Goal: Task Accomplishment & Management: Complete application form

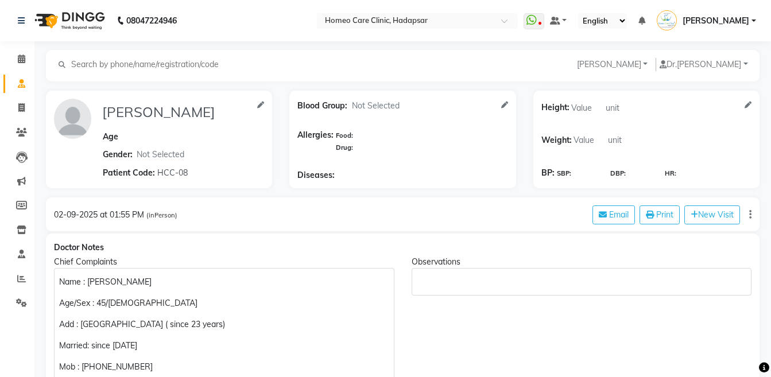
select select "[DEMOGRAPHIC_DATA]"
click at [13, 135] on span at bounding box center [21, 132] width 20 height 13
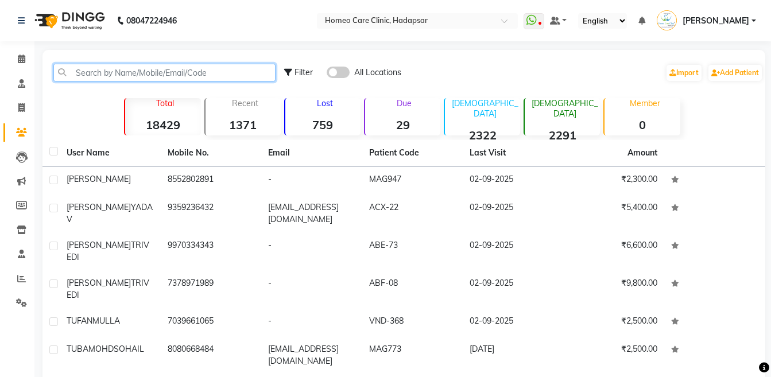
click at [144, 74] on input "text" at bounding box center [164, 73] width 222 height 18
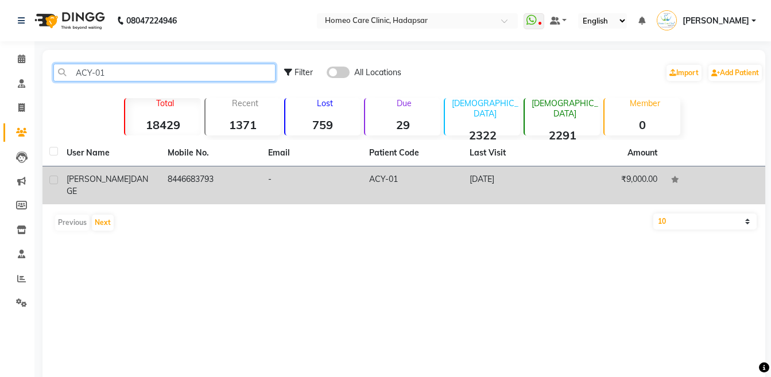
type input "ACY-01"
click at [142, 172] on td "[PERSON_NAME]" at bounding box center [110, 186] width 101 height 38
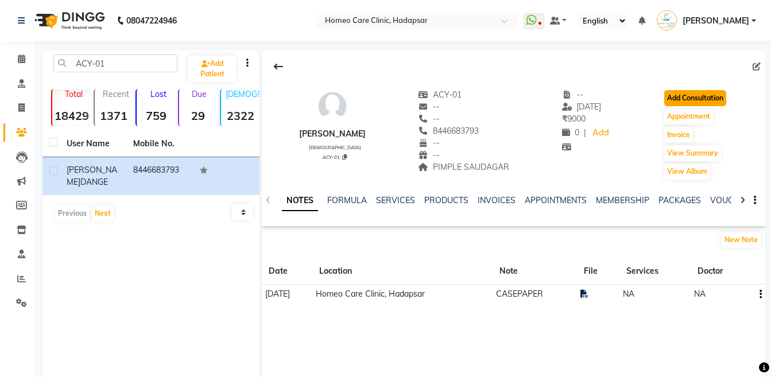
click at [679, 97] on button "Add Consultation" at bounding box center [695, 98] width 62 height 16
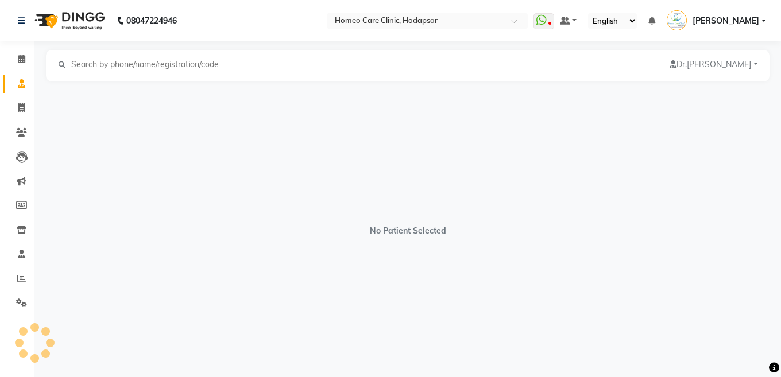
select select "[DEMOGRAPHIC_DATA]"
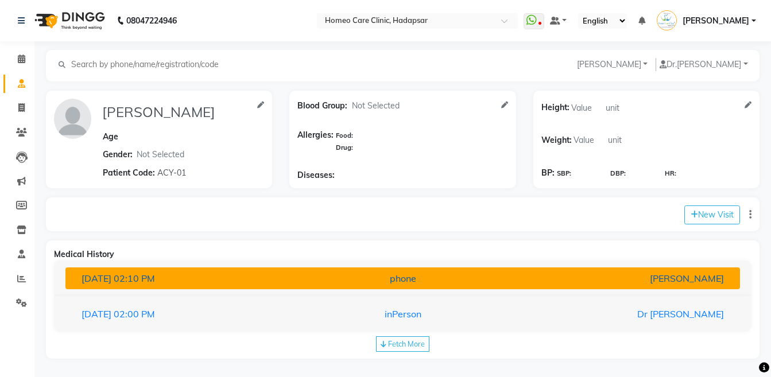
click at [548, 283] on div "[PERSON_NAME]" at bounding box center [623, 279] width 220 height 14
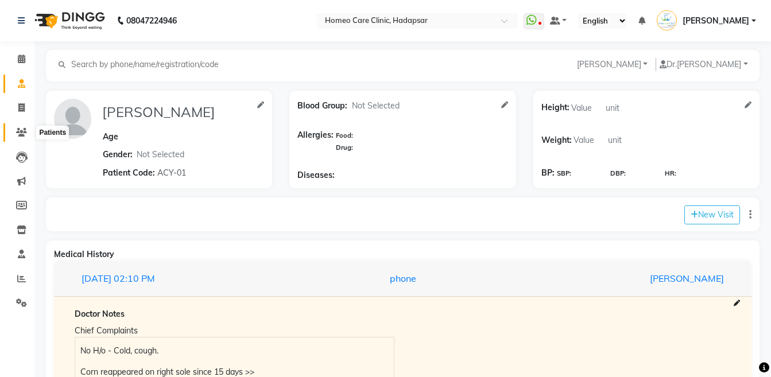
click at [22, 128] on icon at bounding box center [21, 132] width 11 height 9
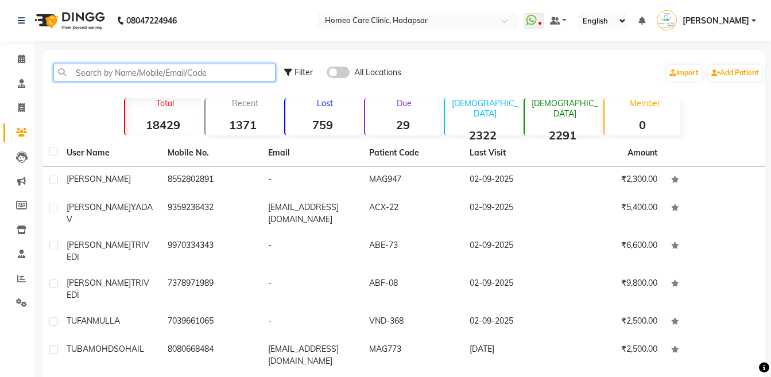
click at [131, 70] on input "text" at bounding box center [164, 73] width 222 height 18
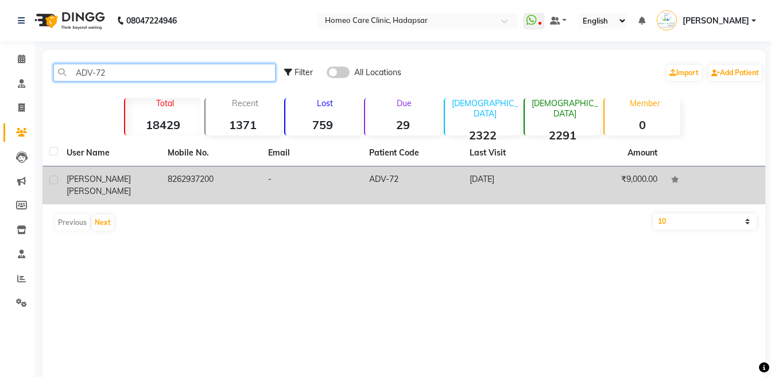
type input "ADV-72"
click at [152, 167] on td "[PERSON_NAME]" at bounding box center [110, 186] width 101 height 38
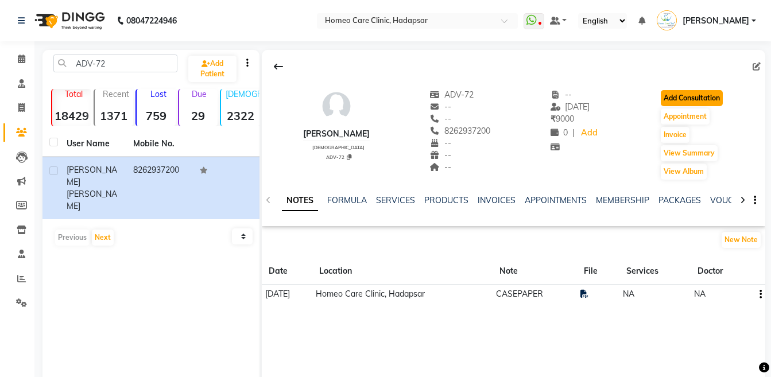
click at [683, 105] on button "Add Consultation" at bounding box center [692, 98] width 62 height 16
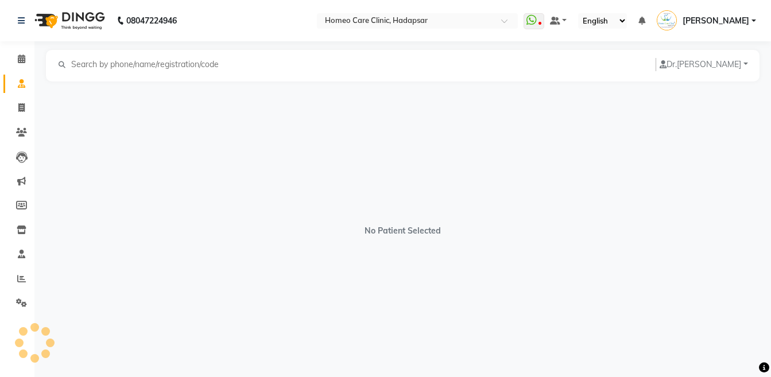
select select "[DEMOGRAPHIC_DATA]"
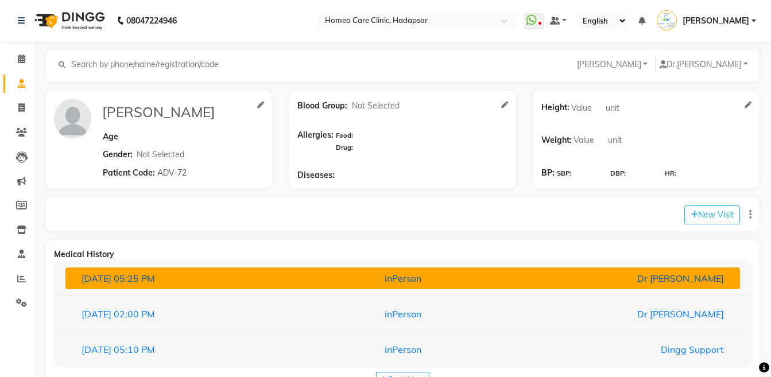
click at [595, 277] on div "Dr [PERSON_NAME]" at bounding box center [623, 279] width 220 height 14
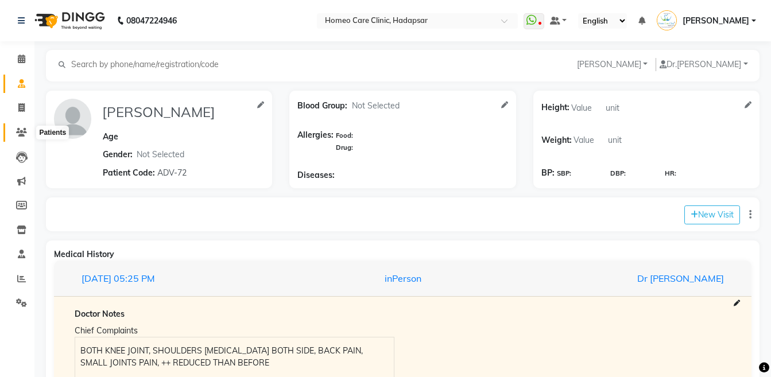
click at [16, 130] on icon at bounding box center [21, 132] width 11 height 9
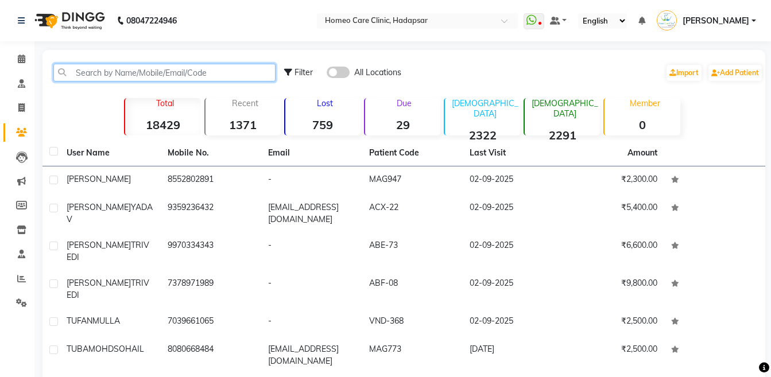
click at [138, 75] on input "text" at bounding box center [164, 73] width 222 height 18
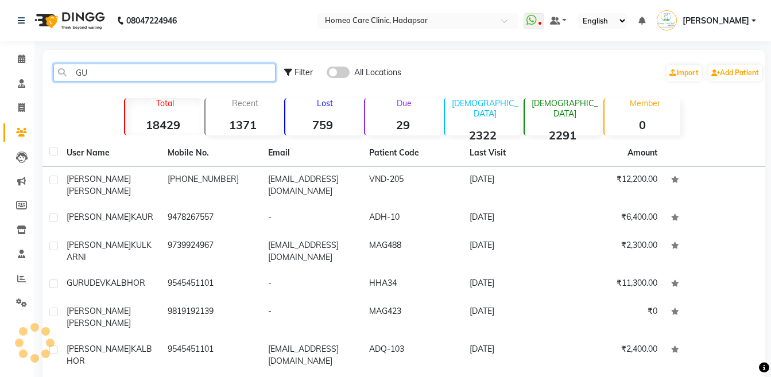
type input "G"
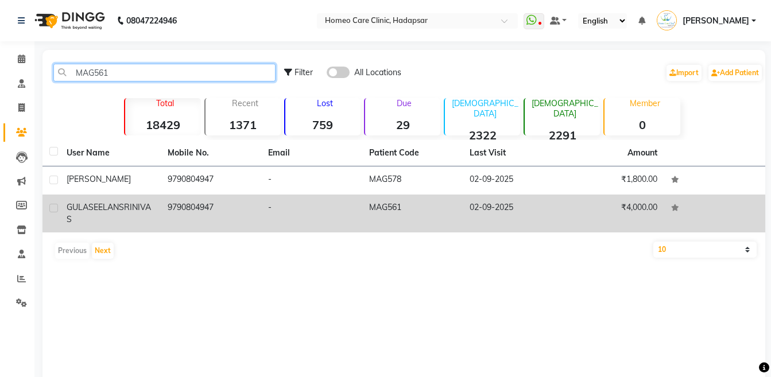
type input "MAG561"
click at [162, 216] on td "9790804947" at bounding box center [211, 214] width 101 height 38
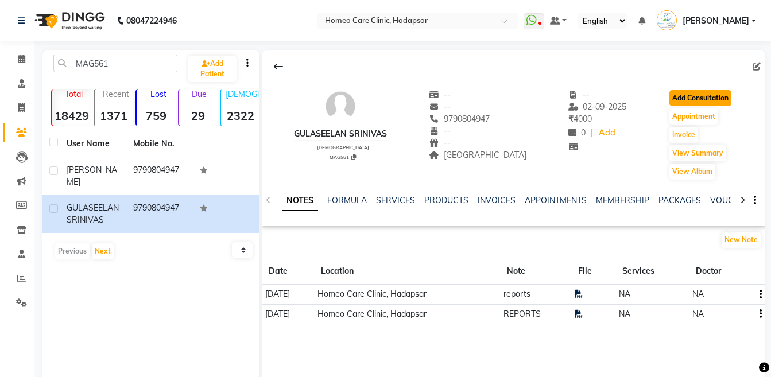
click at [707, 103] on button "Add Consultation" at bounding box center [701, 98] width 62 height 16
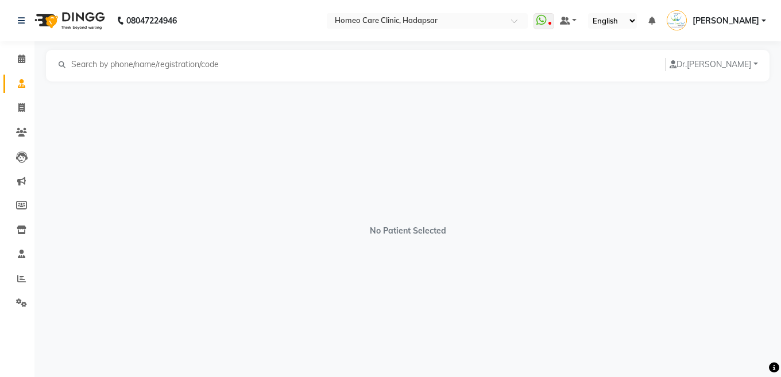
select select "male"
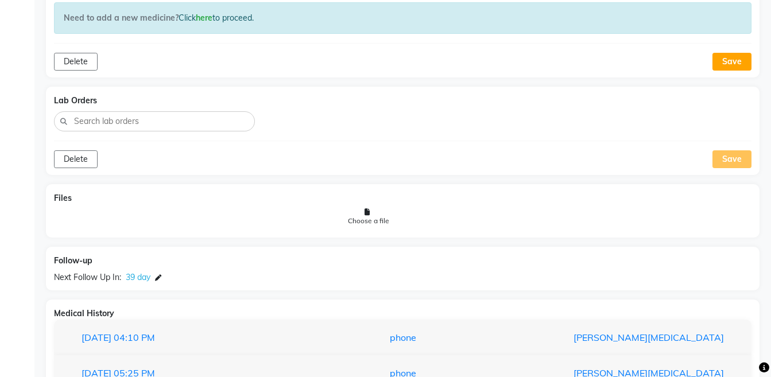
scroll to position [1155, 0]
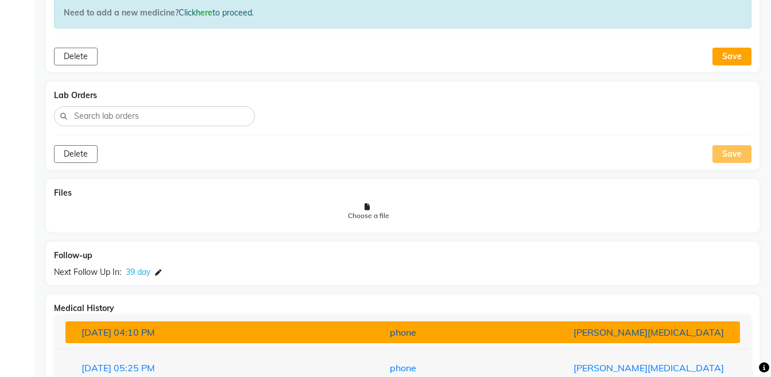
click at [698, 331] on div "[PERSON_NAME][MEDICAL_DATA]" at bounding box center [623, 333] width 220 height 14
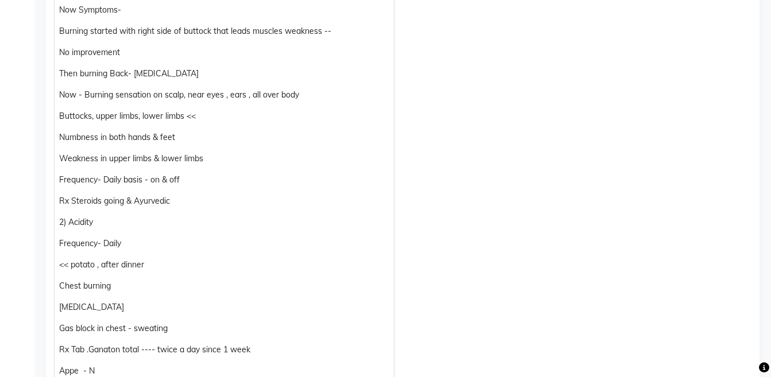
scroll to position [0, 0]
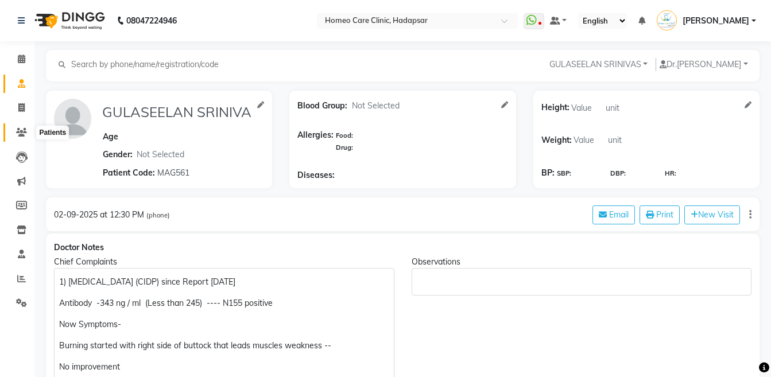
click at [18, 133] on icon at bounding box center [21, 132] width 11 height 9
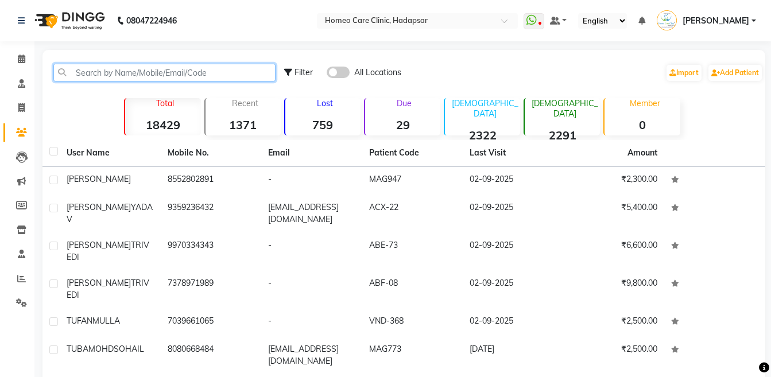
click at [161, 77] on input "text" at bounding box center [164, 73] width 222 height 18
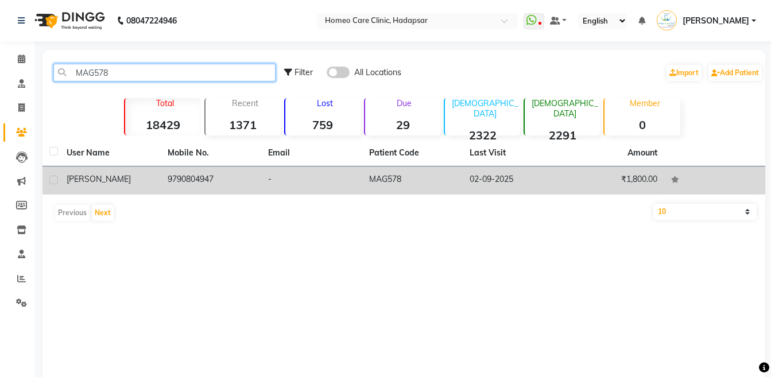
type input "MAG578"
click at [147, 192] on td "[PERSON_NAME]" at bounding box center [110, 181] width 101 height 28
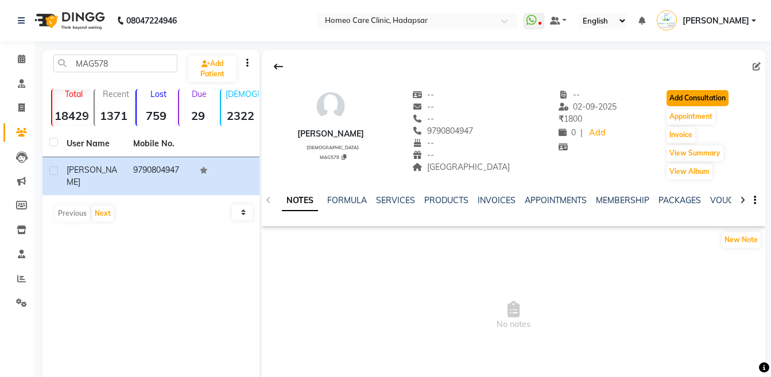
click at [706, 99] on button "Add Consultation" at bounding box center [698, 98] width 62 height 16
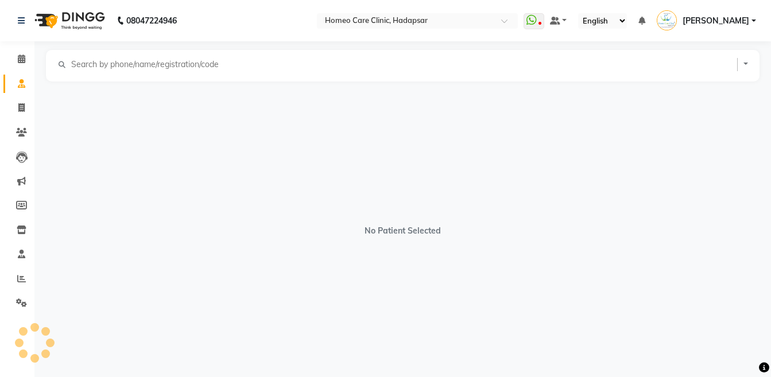
select select "[DEMOGRAPHIC_DATA]"
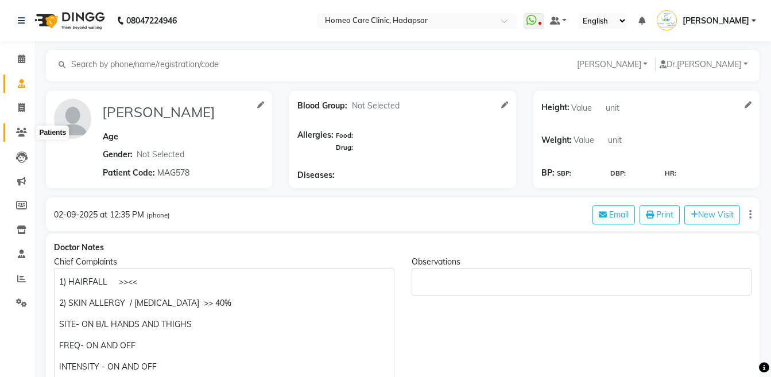
click at [16, 129] on icon at bounding box center [21, 132] width 11 height 9
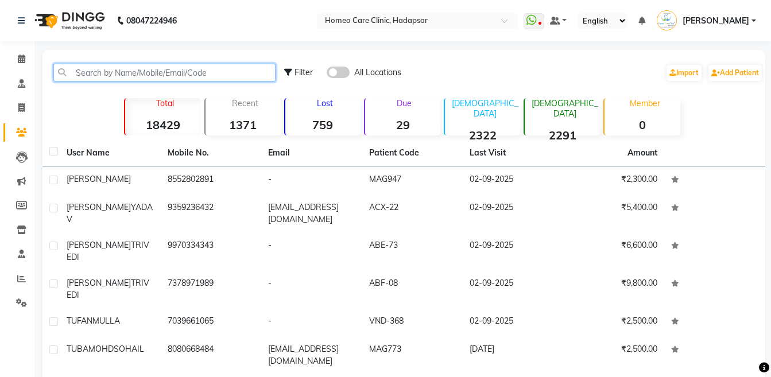
click at [146, 70] on input "text" at bounding box center [164, 73] width 222 height 18
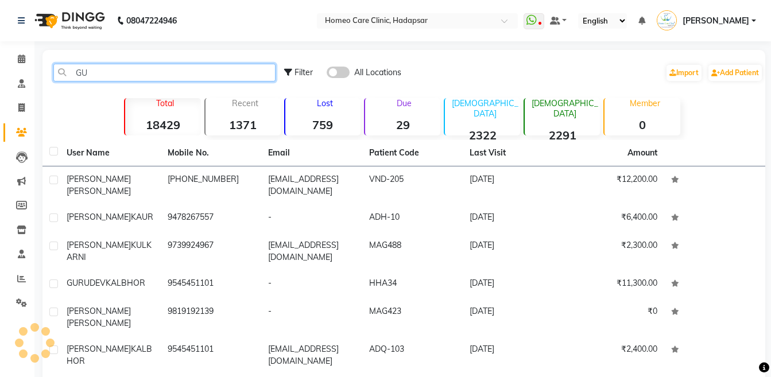
type input "G"
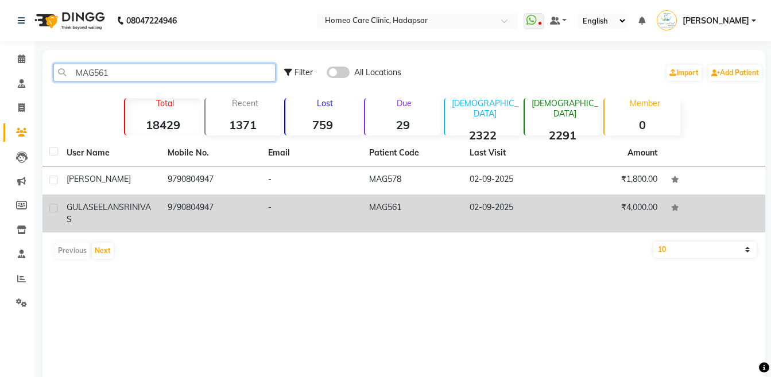
type input "MAG561"
click at [144, 212] on div "GULASEELAN SRINIVAS" at bounding box center [110, 214] width 87 height 24
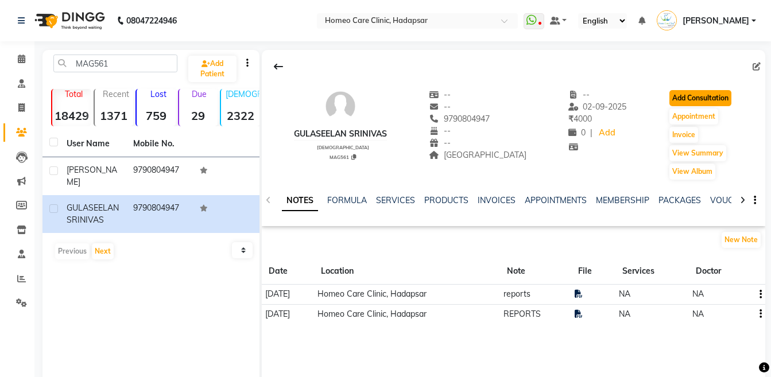
click at [675, 94] on button "Add Consultation" at bounding box center [701, 98] width 62 height 16
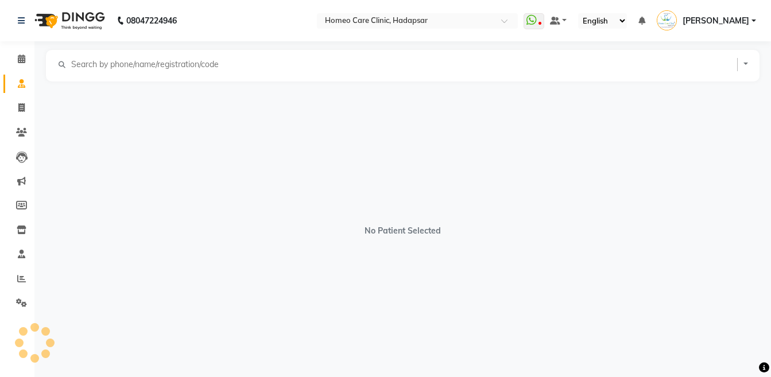
select select "male"
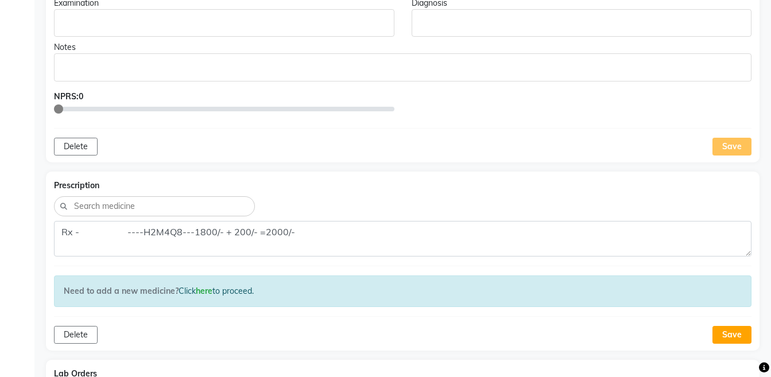
scroll to position [1214, 0]
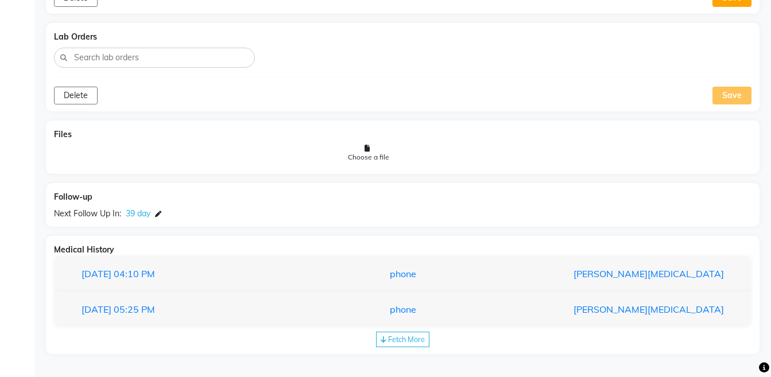
click at [415, 334] on div "Fetch More" at bounding box center [402, 340] width 53 height 16
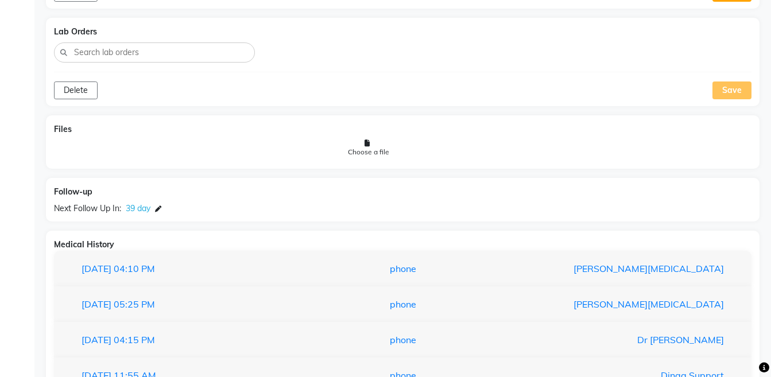
scroll to position [1321, 0]
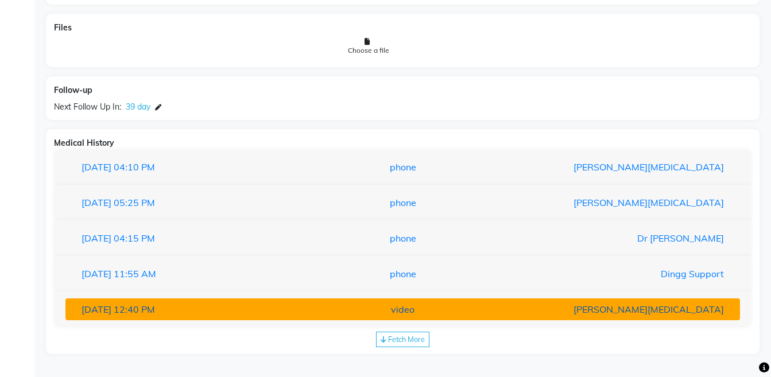
click at [426, 300] on button "12-06-2025 12:40 PM video Dr Nikita Patil" at bounding box center [402, 310] width 675 height 22
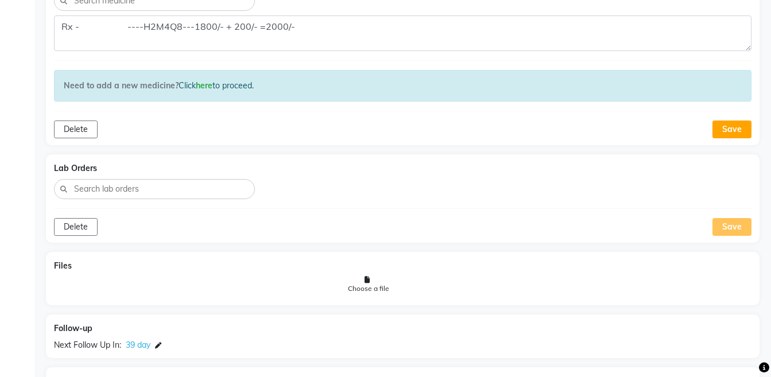
scroll to position [1086, 0]
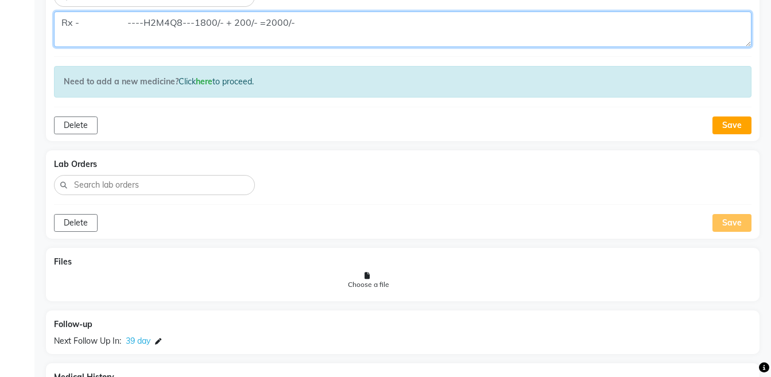
click at [114, 21] on textarea "Rx - ----H2M4Q8---1800/- + 200/- =2000/-" at bounding box center [403, 29] width 698 height 36
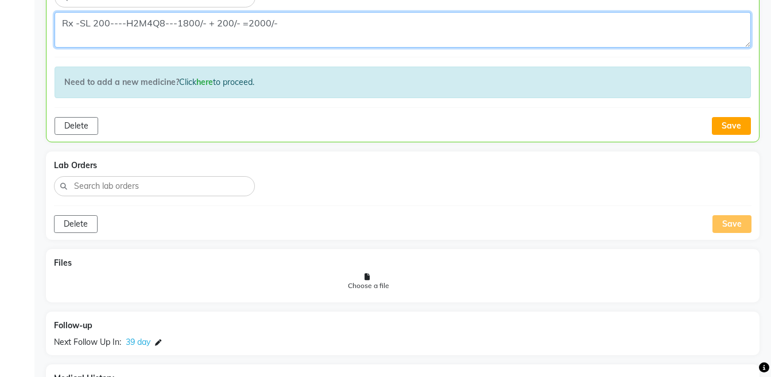
click at [537, 14] on textarea "Rx -SL 200----H2M4Q8---1800/- + 200/- =2000/-" at bounding box center [403, 30] width 697 height 36
type textarea "Rx -SL 200----H2M4Q8---1800/- + 200/- =2000/-"
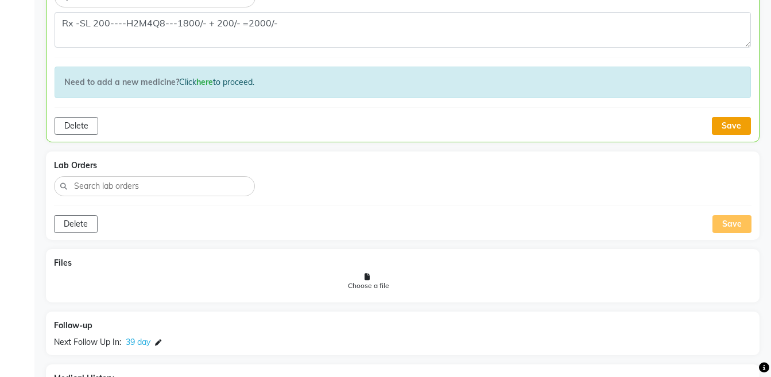
click at [737, 127] on button "Save" at bounding box center [731, 126] width 39 height 18
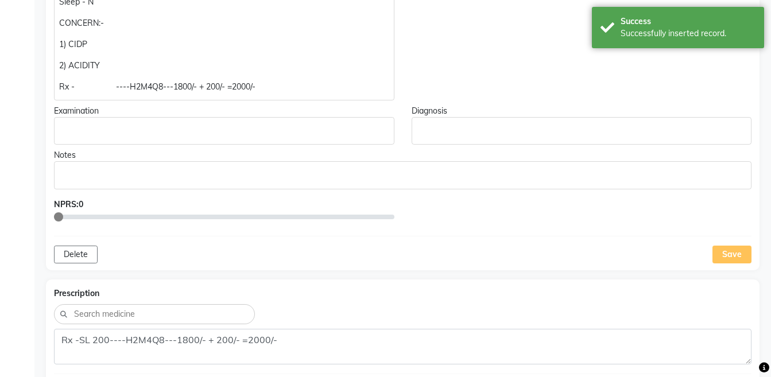
scroll to position [723, 0]
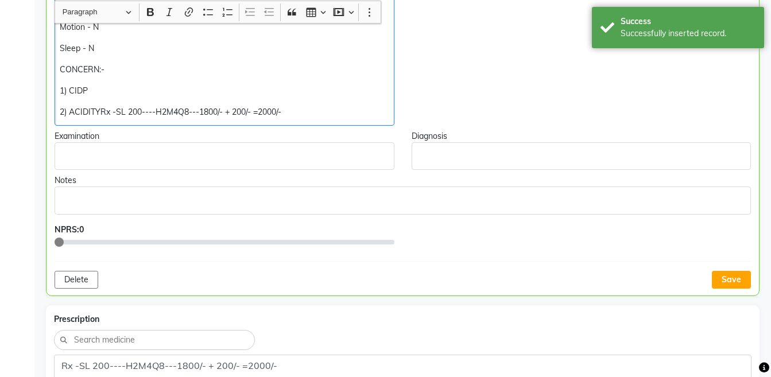
scroll to position [723, 0]
click at [100, 107] on p "2) ACIDITYRx -SL 200----H2M4Q8---1800/- + 200/- =2000/-" at bounding box center [224, 112] width 329 height 12
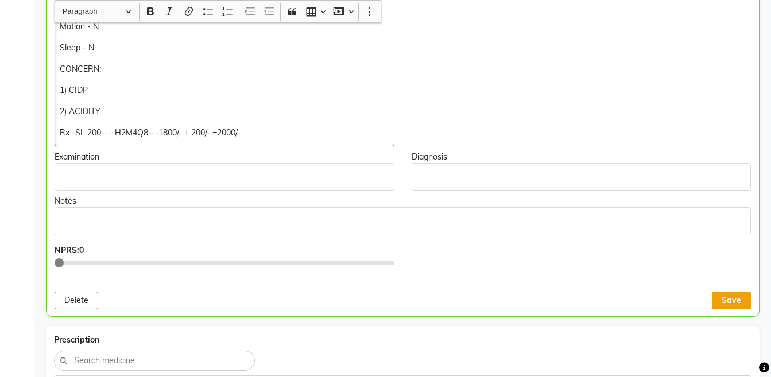
click at [729, 300] on button "Save" at bounding box center [731, 301] width 39 height 18
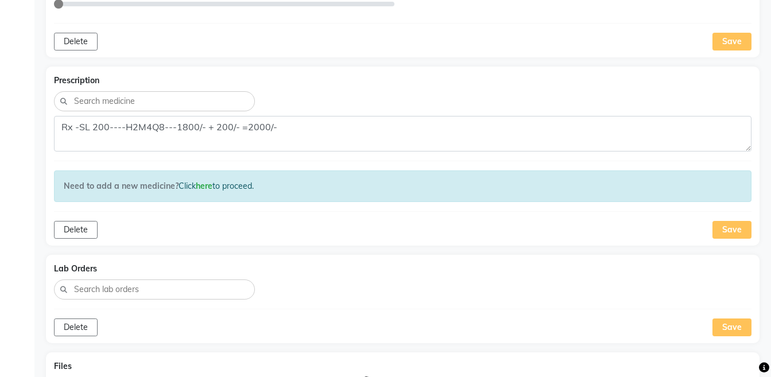
scroll to position [786, 0]
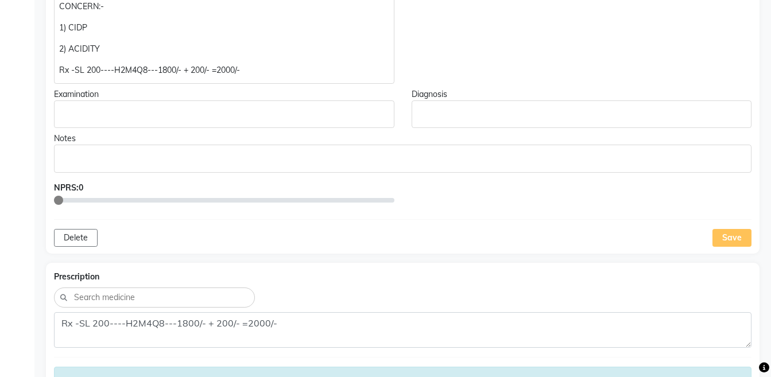
click at [80, 72] on p "Rx -SL 200----H2M4Q8---1800/- + 200/- =2000/-" at bounding box center [224, 70] width 330 height 12
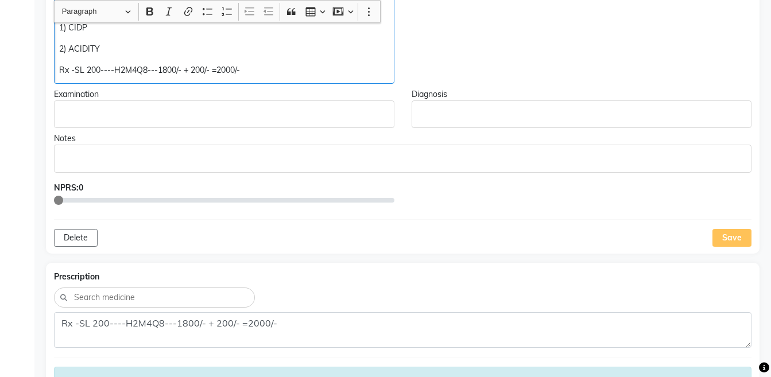
scroll to position [786, 0]
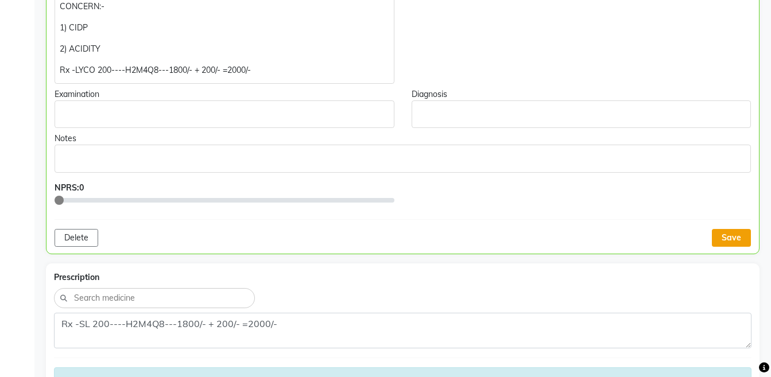
click at [722, 237] on button "Save" at bounding box center [731, 238] width 39 height 18
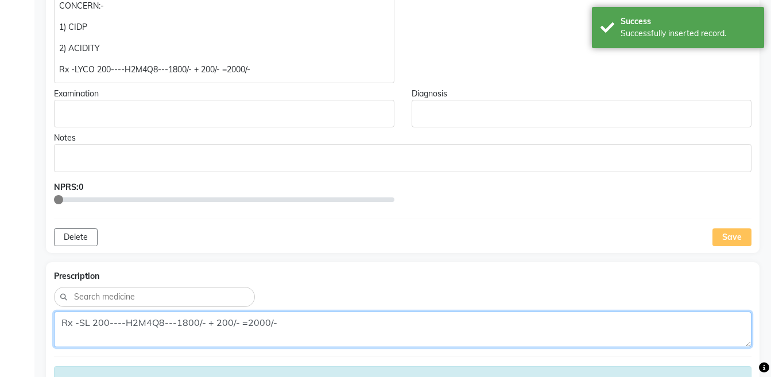
click at [91, 323] on textarea "Rx -SL 200----H2M4Q8---1800/- + 200/- =2000/-" at bounding box center [403, 330] width 698 height 36
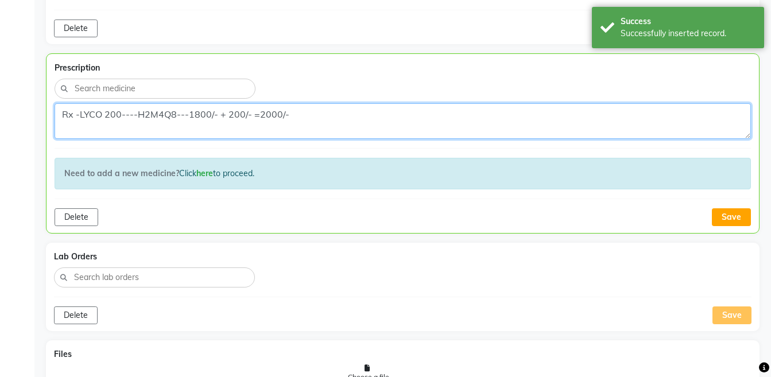
scroll to position [1012, 0]
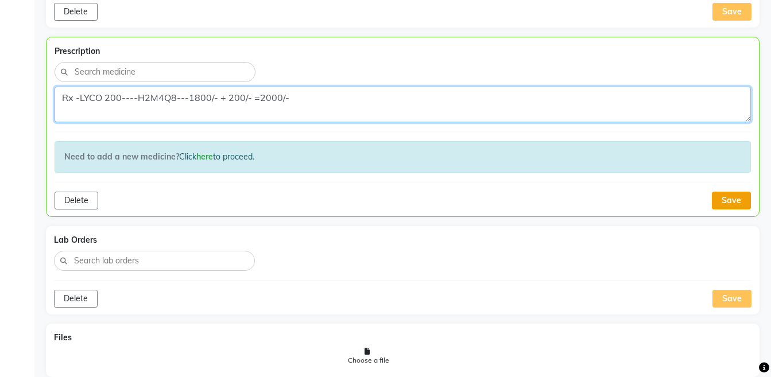
type textarea "Rx -LYCO 200----H2M4Q8---1800/- + 200/- =2000/-"
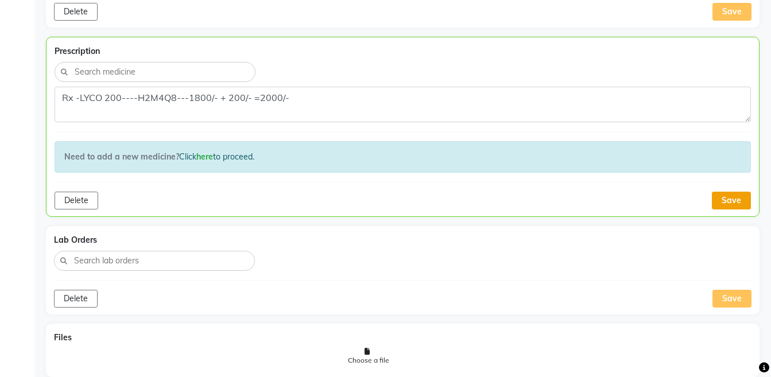
click at [740, 206] on button "Save" at bounding box center [731, 201] width 39 height 18
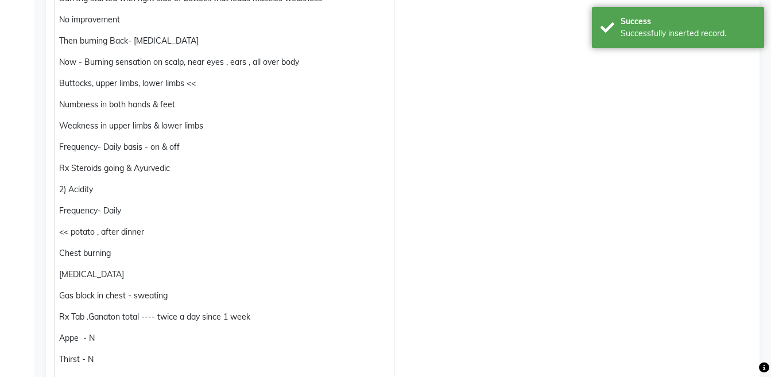
scroll to position [17, 0]
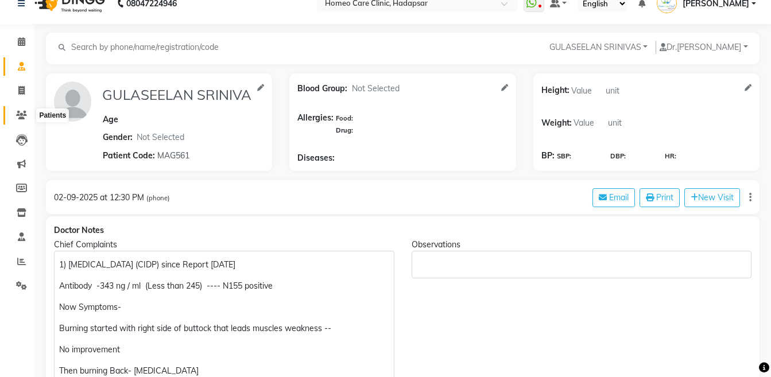
click at [28, 119] on span at bounding box center [21, 115] width 20 height 13
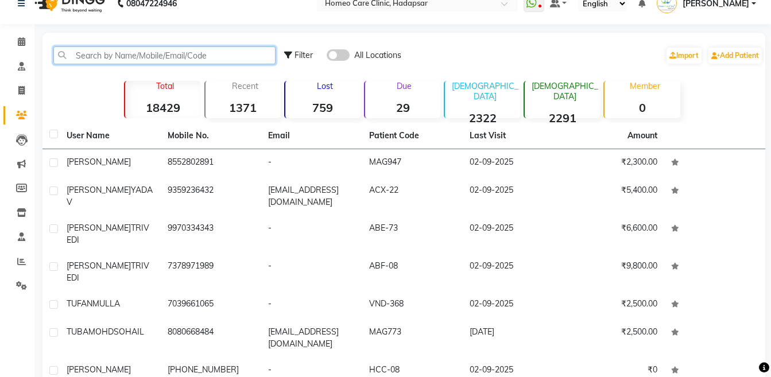
click at [184, 52] on input "text" at bounding box center [164, 56] width 222 height 18
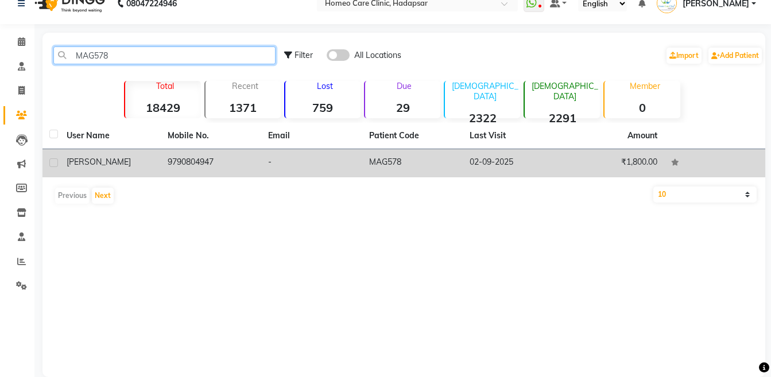
type input "MAG578"
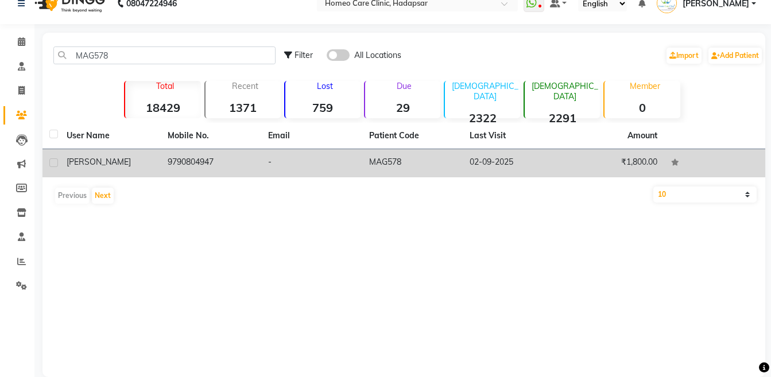
click at [242, 168] on td "9790804947" at bounding box center [211, 163] width 101 height 28
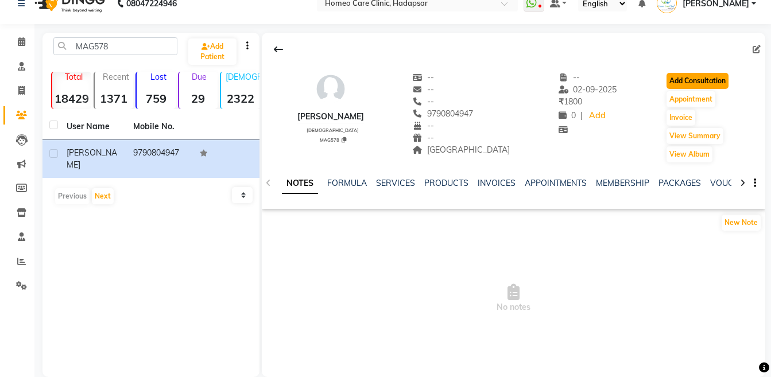
click at [679, 80] on button "Add Consultation" at bounding box center [698, 81] width 62 height 16
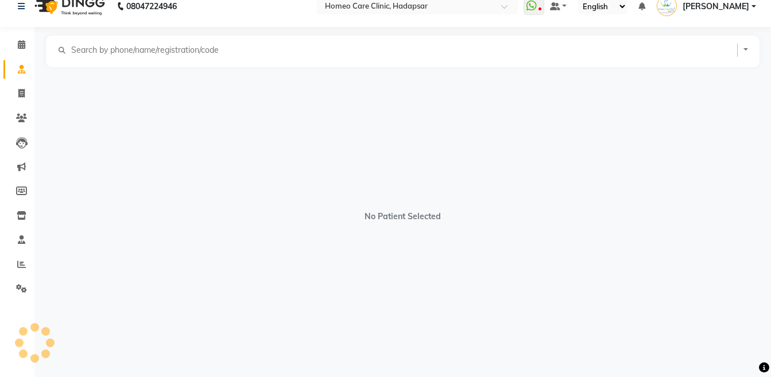
scroll to position [14, 0]
select select "[DEMOGRAPHIC_DATA]"
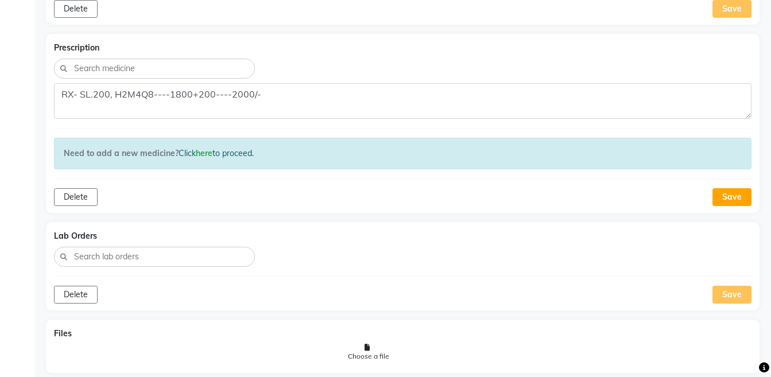
scroll to position [966, 0]
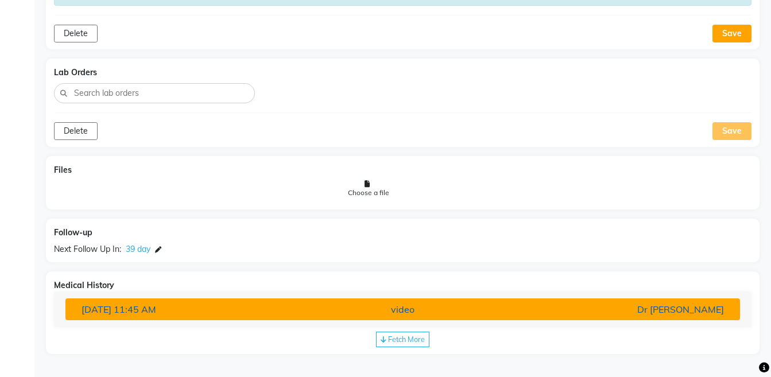
click at [722, 319] on button "16-06-2025 11:45 AM video Dr Pooja Doshi" at bounding box center [402, 310] width 675 height 22
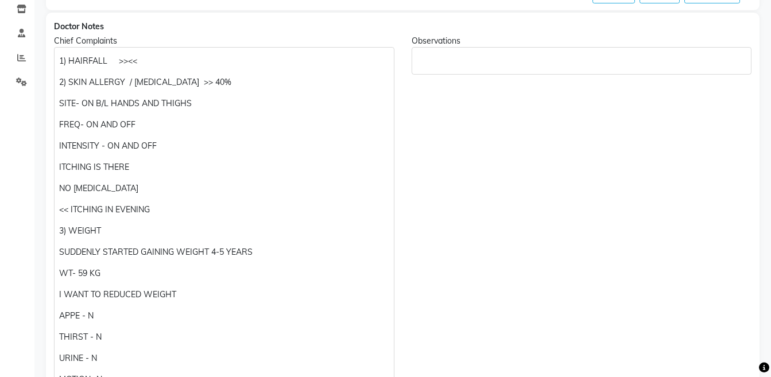
scroll to position [218, 0]
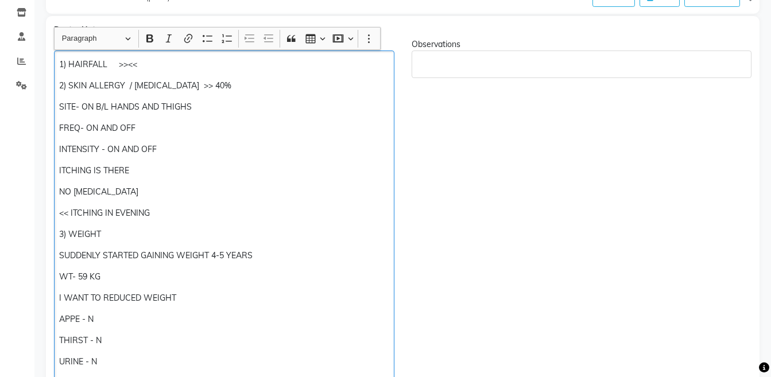
click at [189, 61] on p "1) HAIRFALL >><<" at bounding box center [224, 65] width 330 height 12
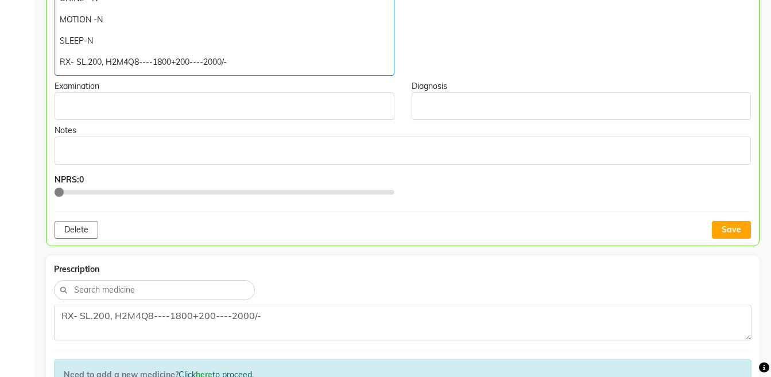
scroll to position [622, 0]
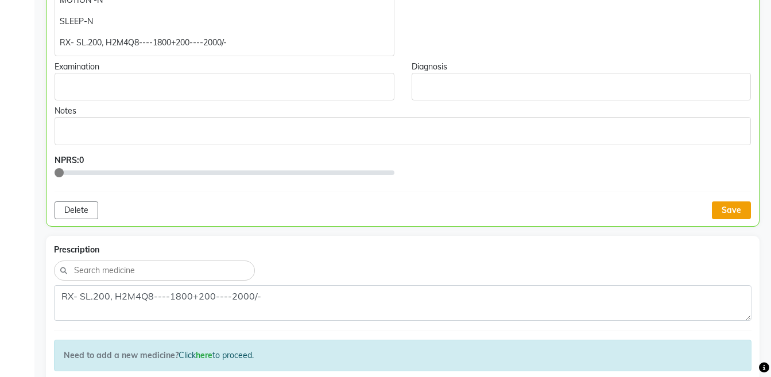
click at [736, 207] on button "Save" at bounding box center [731, 211] width 39 height 18
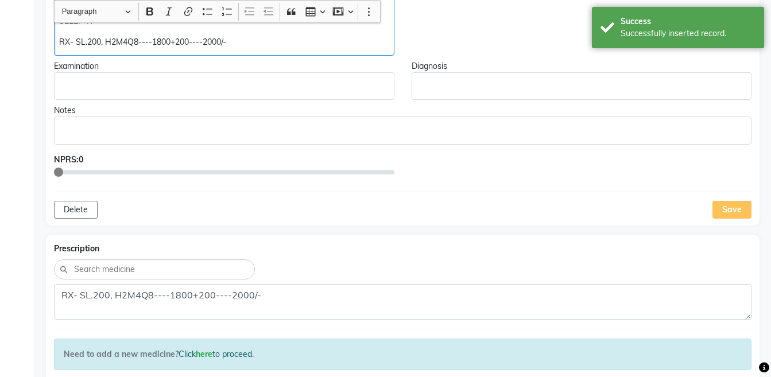
click at [189, 44] on p "RX- SL.200, H2M4Q8----1800+200----2000/-" at bounding box center [224, 42] width 330 height 12
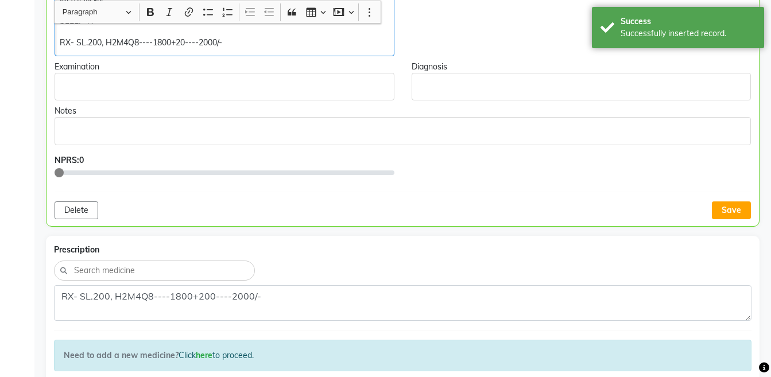
scroll to position [623, 0]
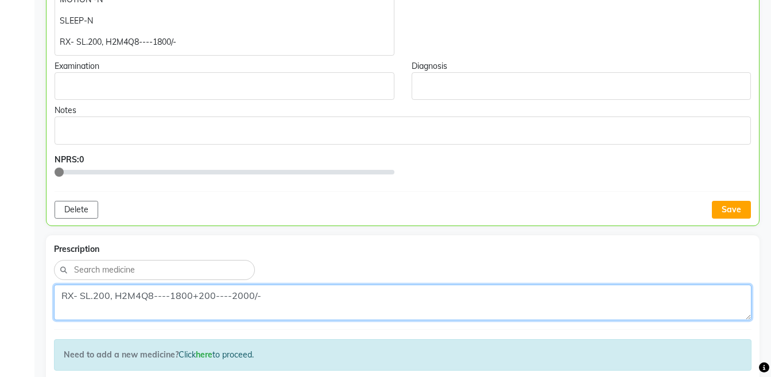
click at [283, 296] on textarea "RX- SL.200, H2M4Q8----1800+200----2000/-" at bounding box center [403, 303] width 698 height 36
type textarea "RX- SL.200, H2M4Q8----1800+200----2000/"
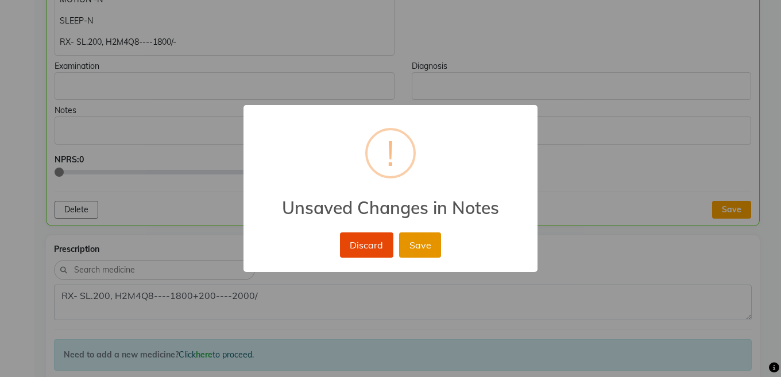
click at [427, 253] on button "Save" at bounding box center [420, 245] width 42 height 25
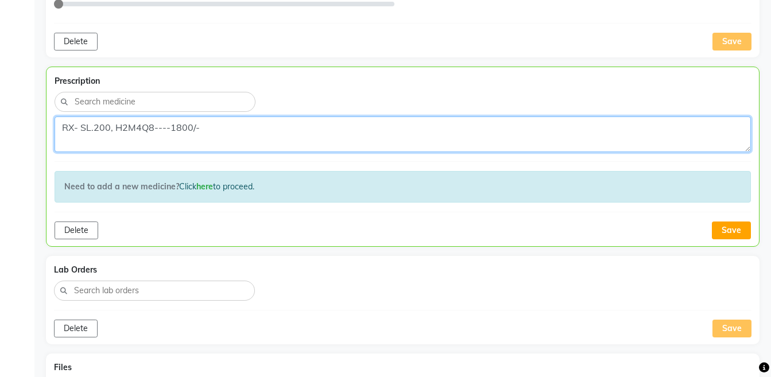
scroll to position [797, 0]
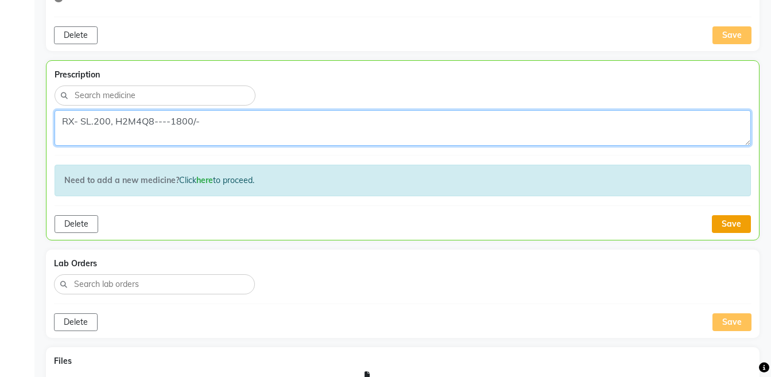
type textarea "RX- SL.200, H2M4Q8----1800/-"
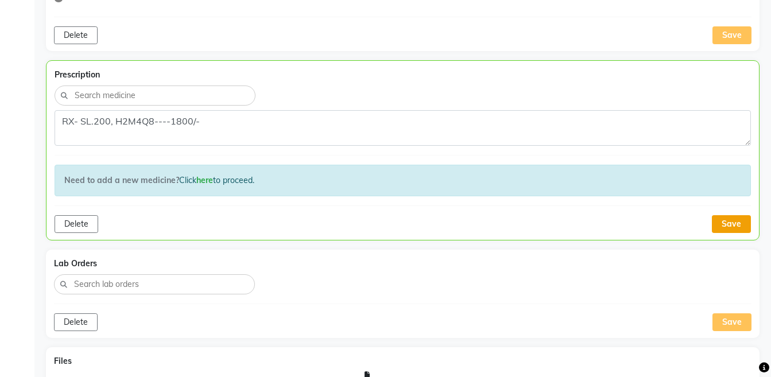
click at [739, 225] on button "Save" at bounding box center [731, 224] width 39 height 18
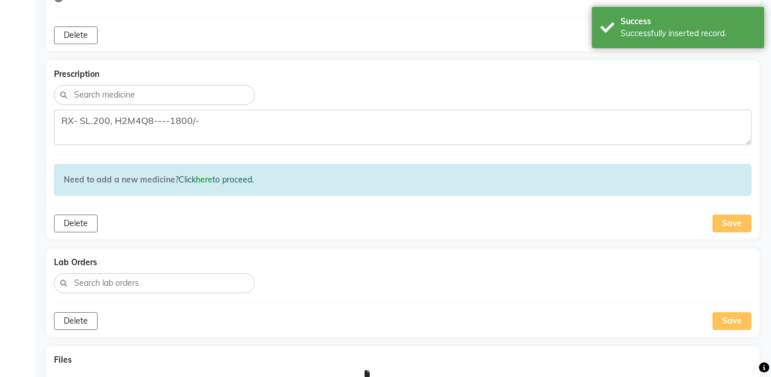
scroll to position [0, 0]
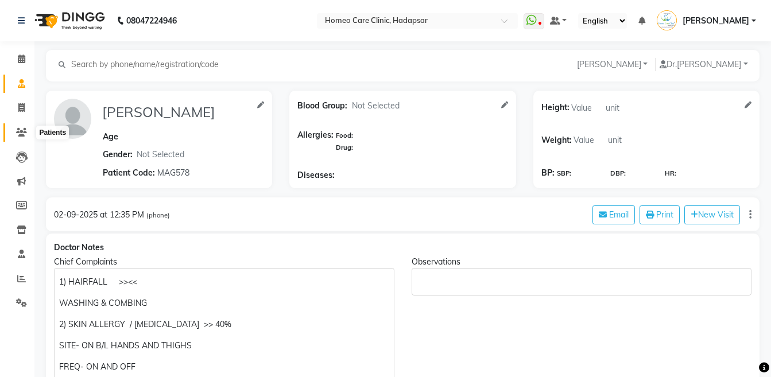
click at [18, 126] on span at bounding box center [21, 132] width 20 height 13
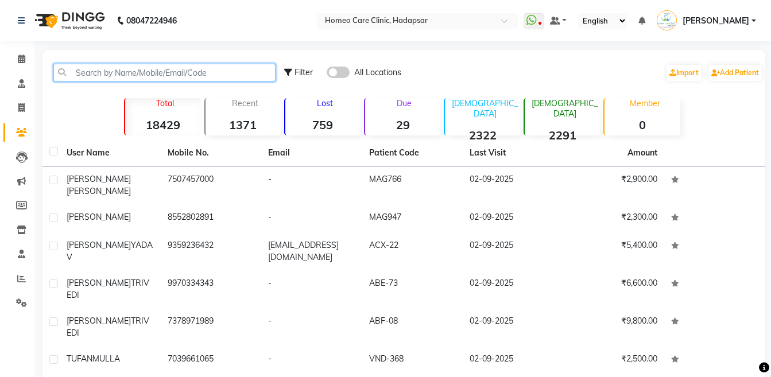
click at [118, 72] on input "text" at bounding box center [164, 73] width 222 height 18
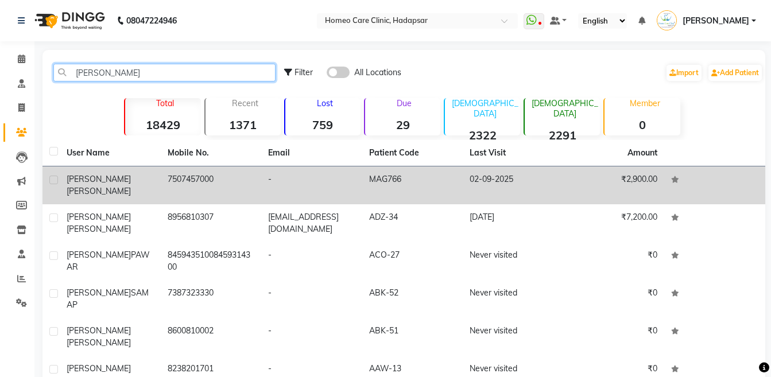
type input "[PERSON_NAME]"
click at [106, 186] on span "[PERSON_NAME]" at bounding box center [99, 191] width 64 height 10
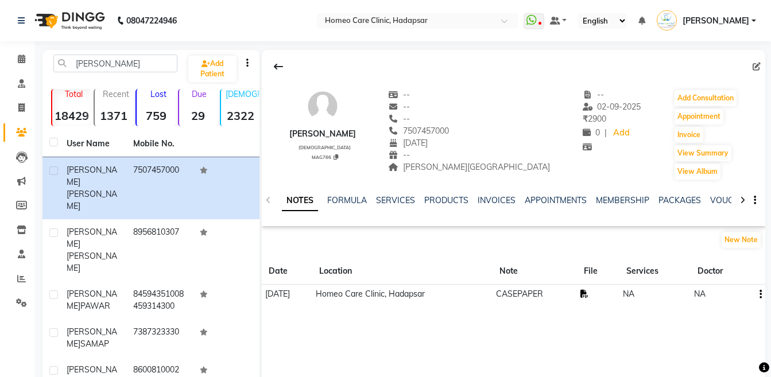
click at [589, 292] on icon at bounding box center [585, 294] width 8 height 8
click at [676, 94] on button "Add Consultation" at bounding box center [706, 98] width 62 height 16
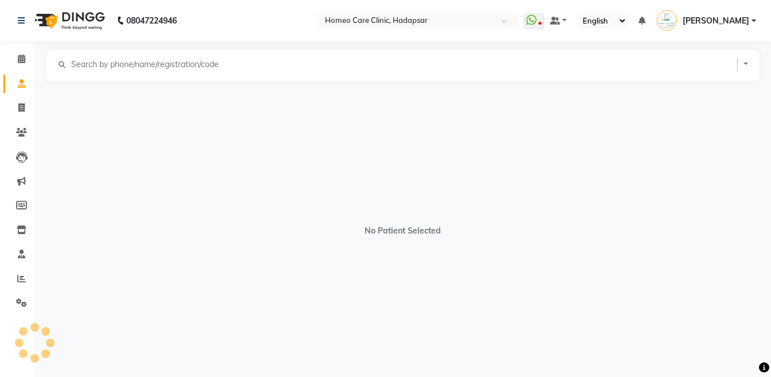
select select "male"
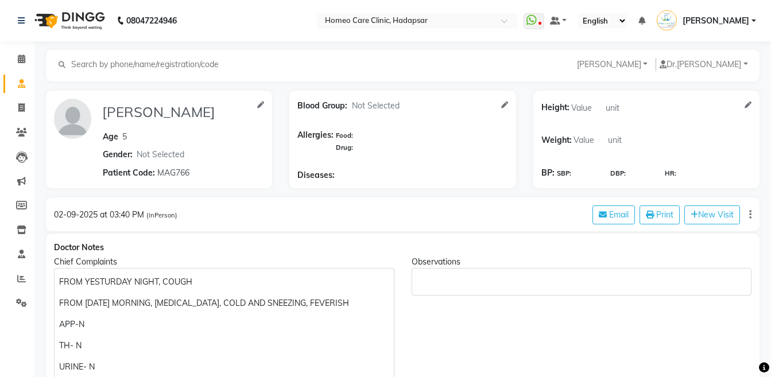
select select "[DEMOGRAPHIC_DATA]"
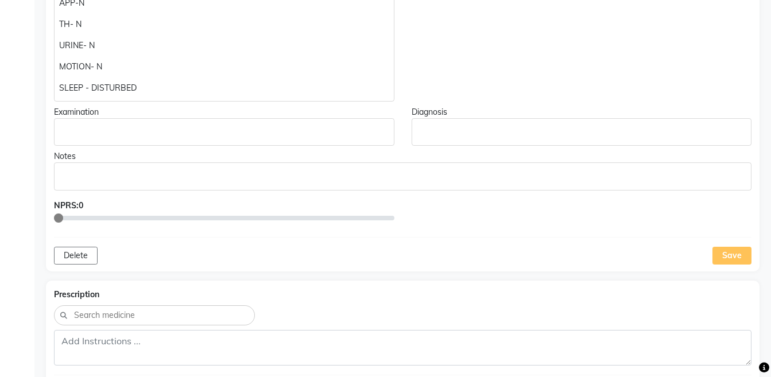
scroll to position [142, 0]
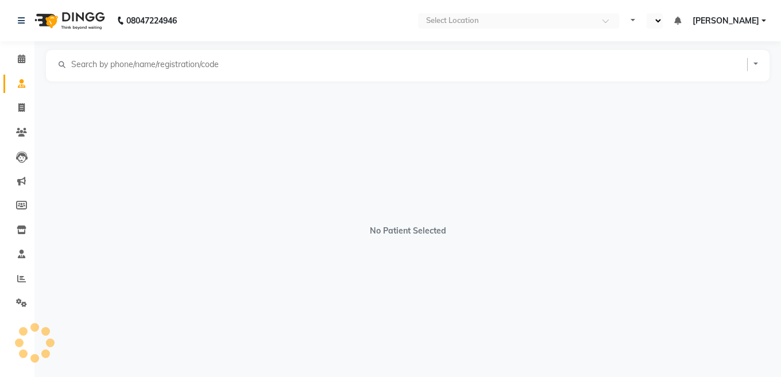
select select "en"
select select "[DEMOGRAPHIC_DATA]"
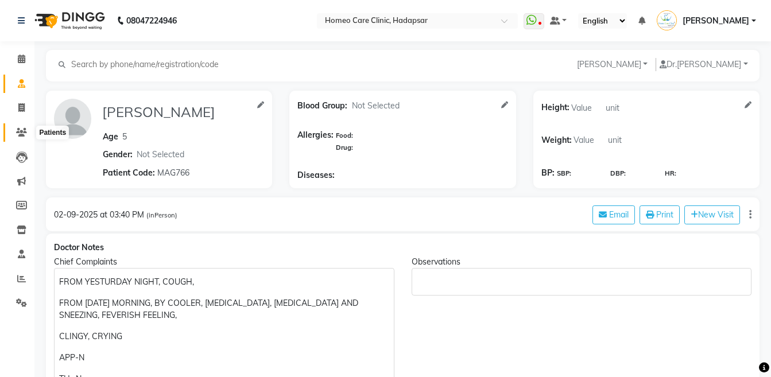
click at [20, 134] on icon at bounding box center [21, 132] width 11 height 9
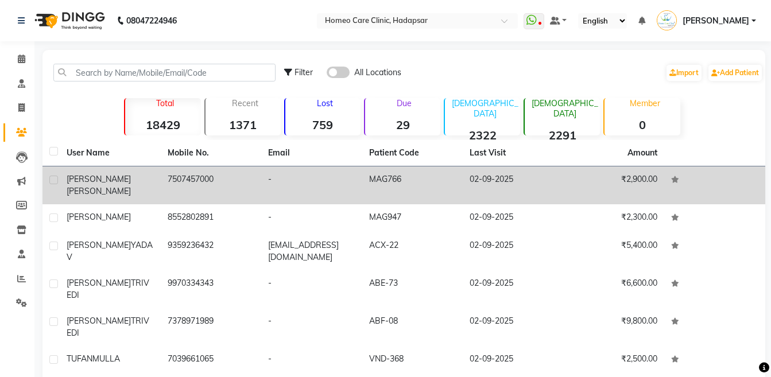
click at [126, 174] on div "VIRAJ SINGH" at bounding box center [110, 185] width 87 height 24
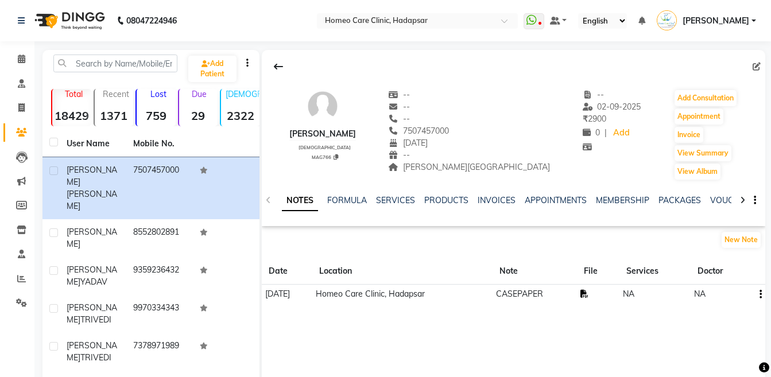
click at [589, 295] on icon at bounding box center [585, 294] width 8 height 8
click at [710, 94] on button "Add Consultation" at bounding box center [706, 98] width 62 height 16
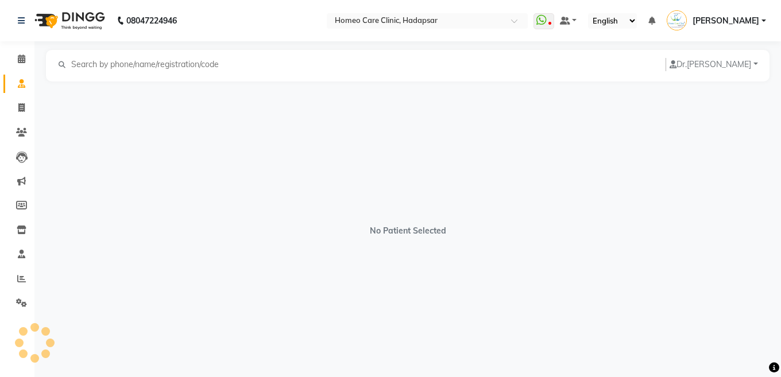
select select "[DEMOGRAPHIC_DATA]"
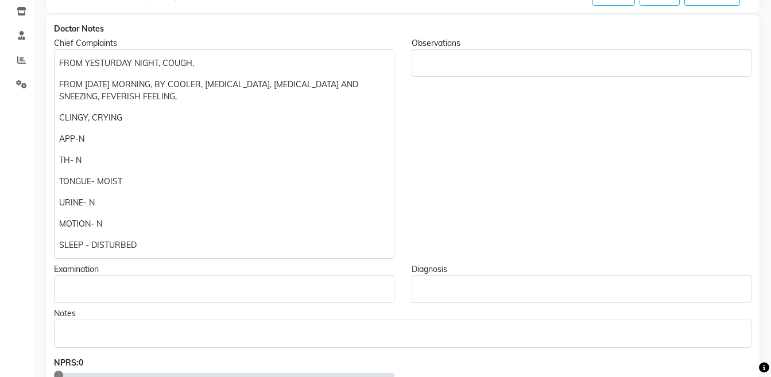
scroll to position [268, 0]
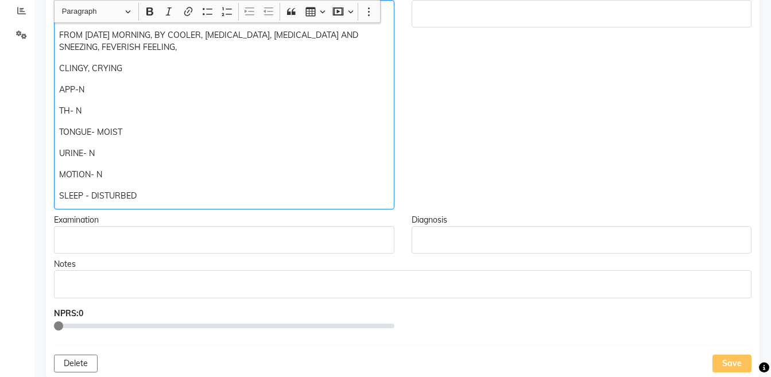
click at [182, 182] on div "FROM YESTURDAY NIGHT, COUGH, FROM TODAY MORNING, BY COOLER, THROAT PAIN, RUNNIN…" at bounding box center [224, 105] width 341 height 210
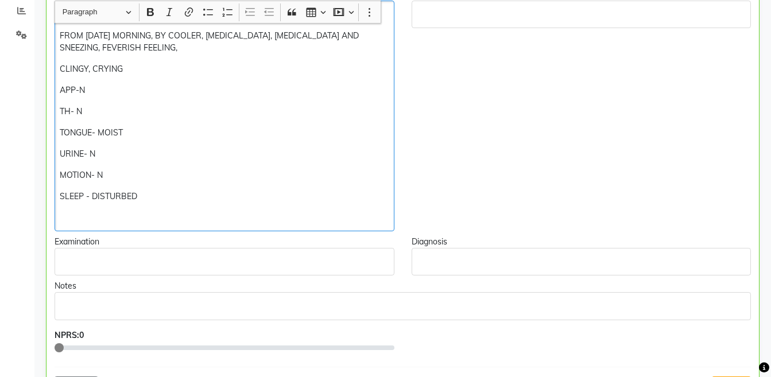
scroll to position [269, 0]
click at [94, 214] on p "Rx:- Tub 200 —" at bounding box center [224, 217] width 329 height 12
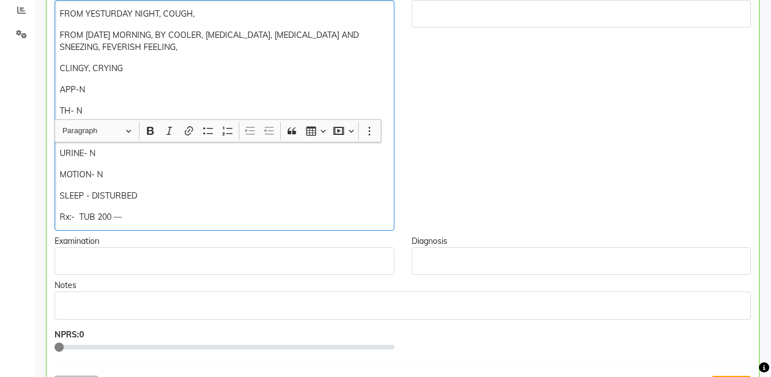
scroll to position [439, 0]
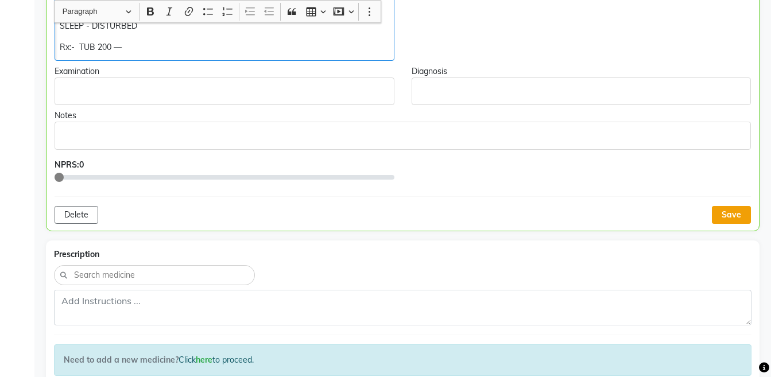
click at [721, 206] on button "Save" at bounding box center [731, 215] width 39 height 18
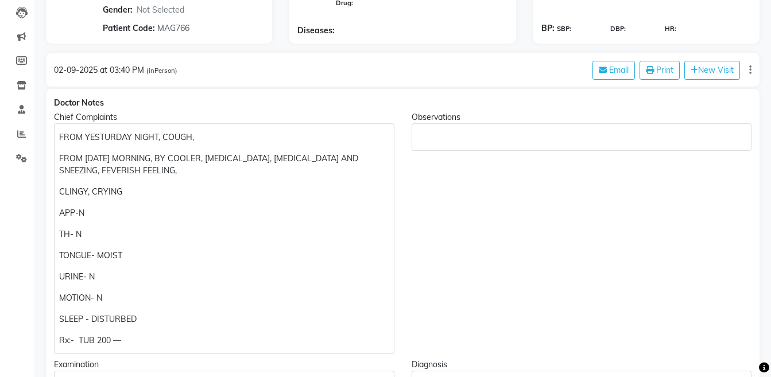
scroll to position [215, 0]
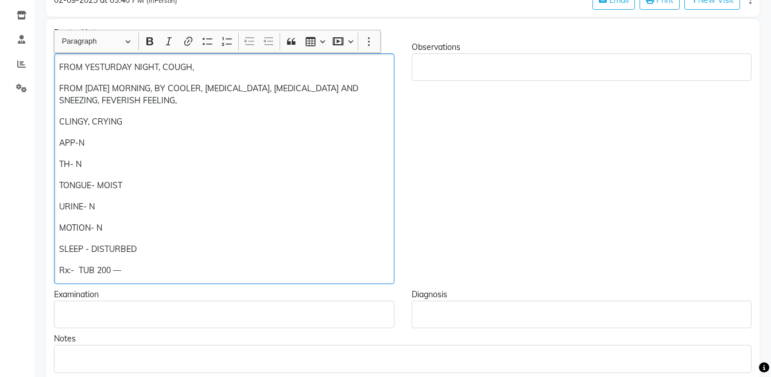
click at [182, 266] on p "Rx:- TUB 200 —" at bounding box center [224, 271] width 330 height 12
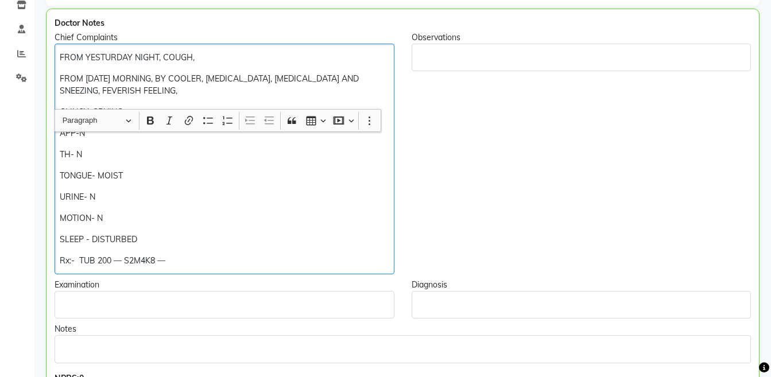
scroll to position [350, 0]
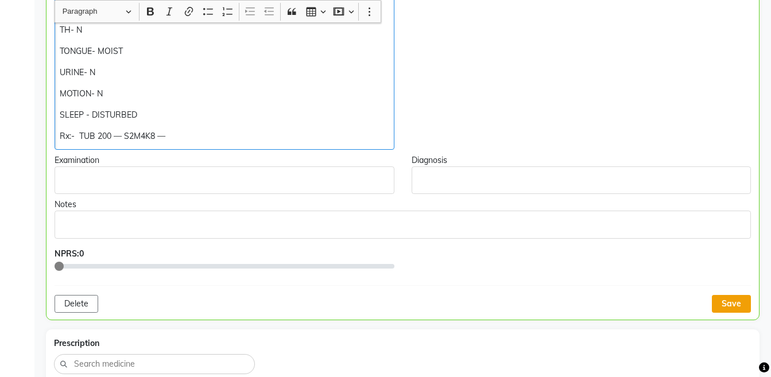
click at [723, 306] on button "Save" at bounding box center [731, 304] width 39 height 18
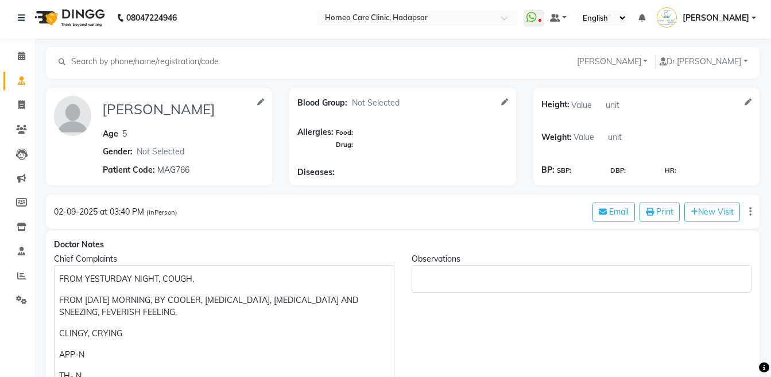
scroll to position [0, 0]
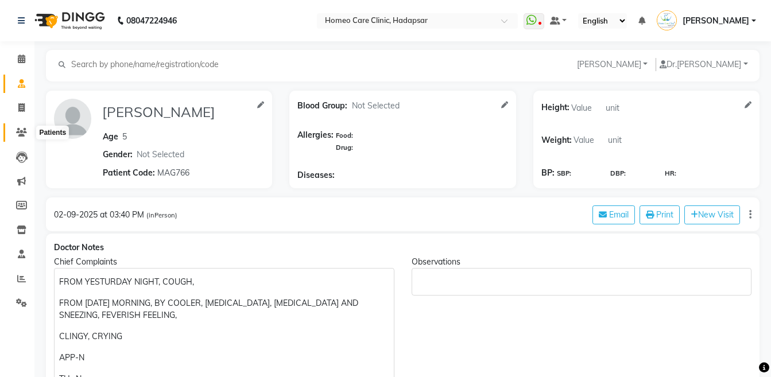
click at [23, 130] on icon at bounding box center [21, 132] width 11 height 9
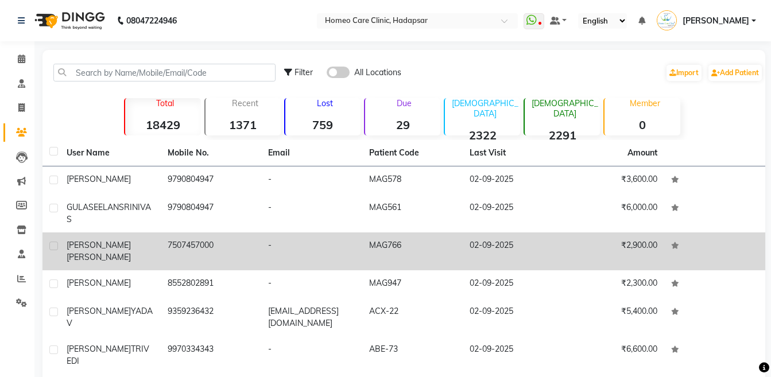
click at [123, 250] on div "VIRAJ SINGH" at bounding box center [110, 251] width 87 height 24
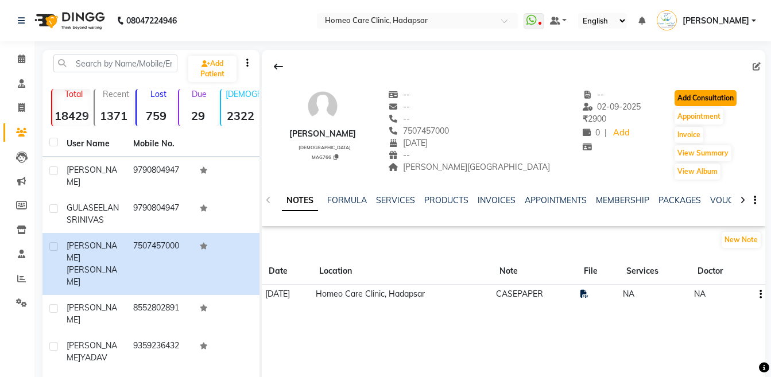
click at [675, 102] on button "Add Consultation" at bounding box center [706, 98] width 62 height 16
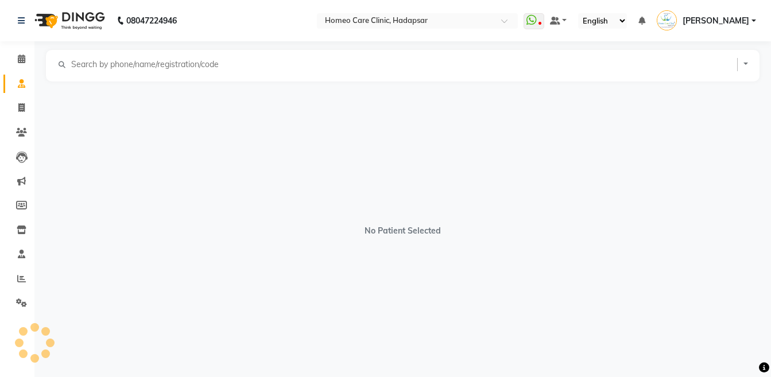
select select "[DEMOGRAPHIC_DATA]"
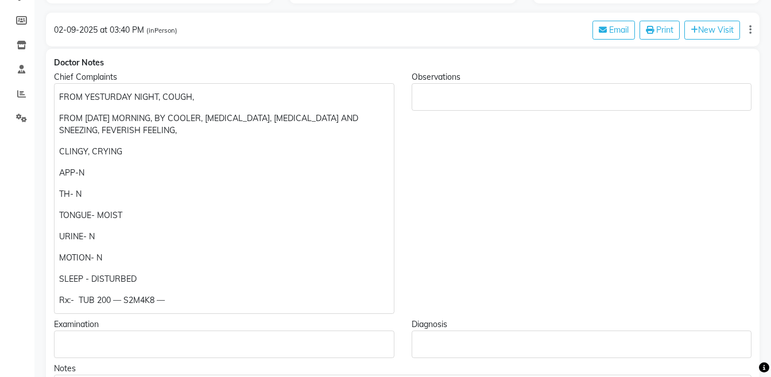
scroll to position [249, 0]
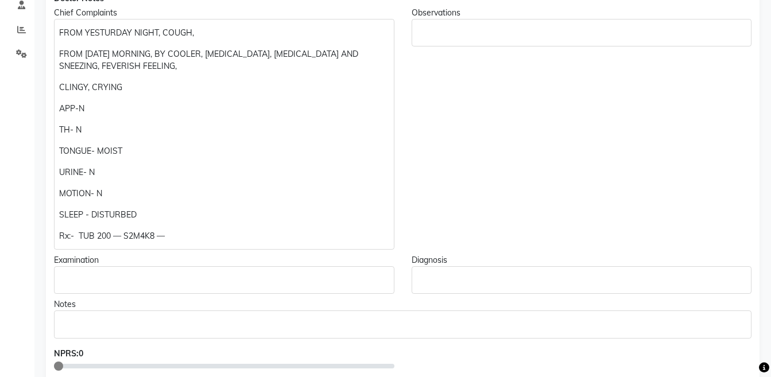
click at [153, 235] on p "Rx:- TUB 200 — S2M4K8 —" at bounding box center [224, 236] width 330 height 12
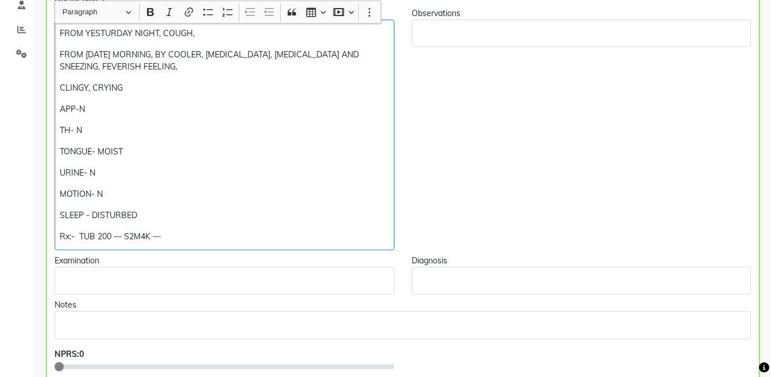
scroll to position [250, 0]
copy div "SLEEP - DISTURBED Rx:- TUB 200 — 2dr-1, 2dr-1, 1dr-1 ---- 600/-"
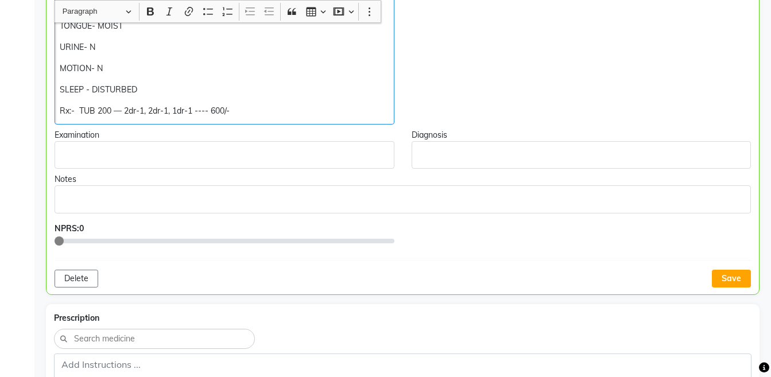
scroll to position [379, 0]
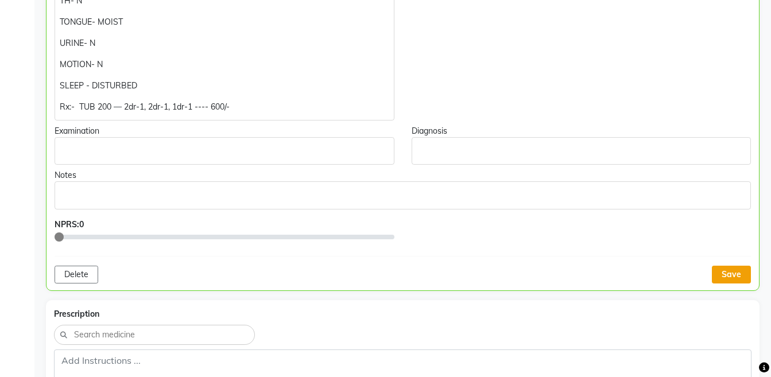
click at [732, 273] on button "Save" at bounding box center [731, 275] width 39 height 18
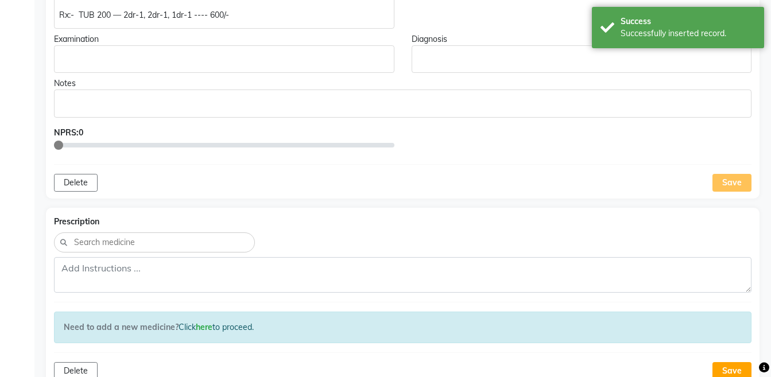
scroll to position [529, 0]
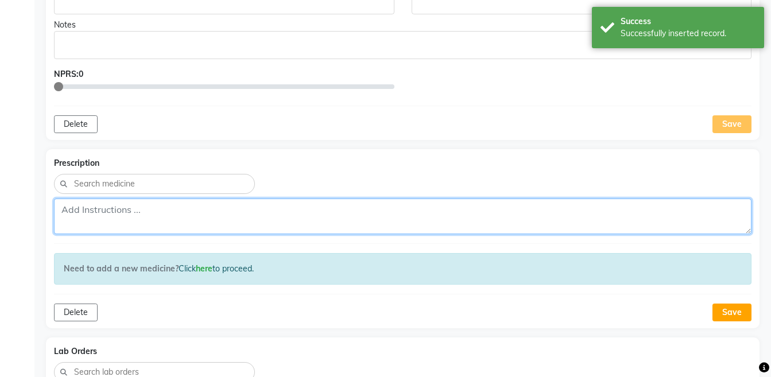
click at [545, 218] on textarea at bounding box center [403, 217] width 698 height 36
paste textarea "Rx:- TUB 200 — 2dr-1, 2dr-1, 1dr-1 ---- 600/-"
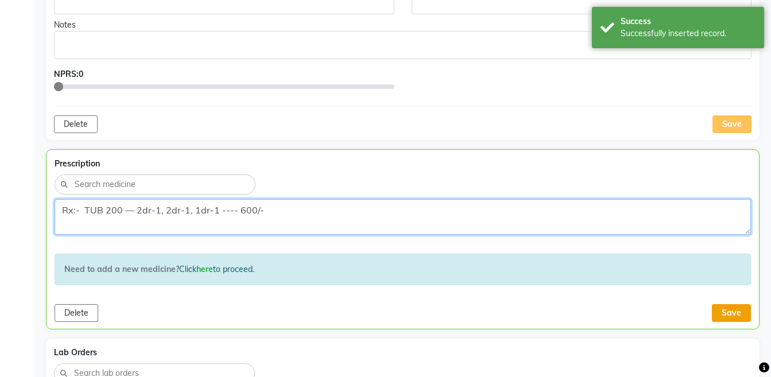
type textarea "Rx:- TUB 200 — 2dr-1, 2dr-1, 1dr-1 ---- 600/-"
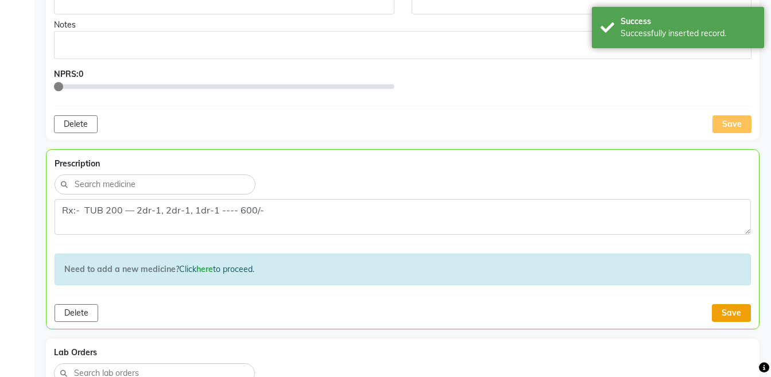
click at [735, 308] on button "Save" at bounding box center [731, 313] width 39 height 18
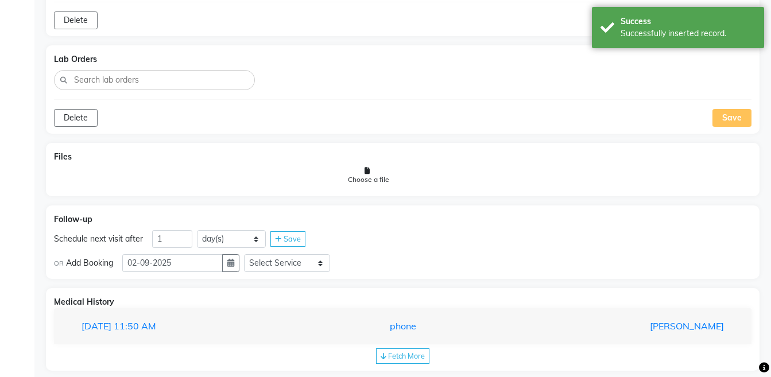
scroll to position [819, 0]
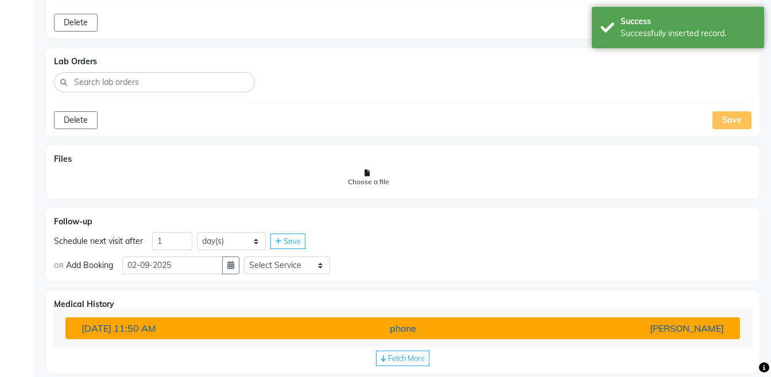
click at [693, 322] on div "[PERSON_NAME]" at bounding box center [623, 329] width 220 height 14
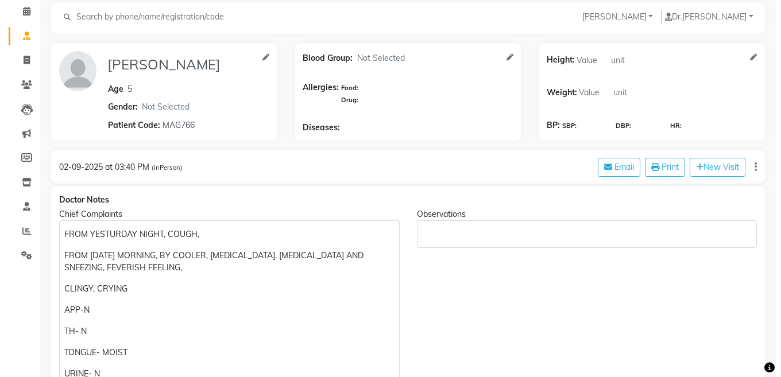
scroll to position [0, 0]
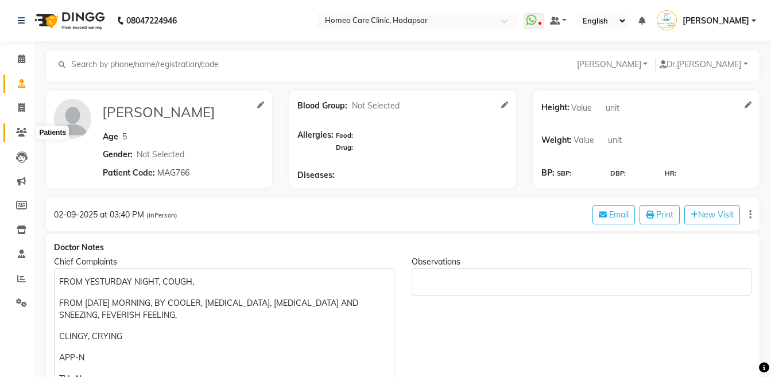
click at [17, 137] on span at bounding box center [21, 132] width 20 height 13
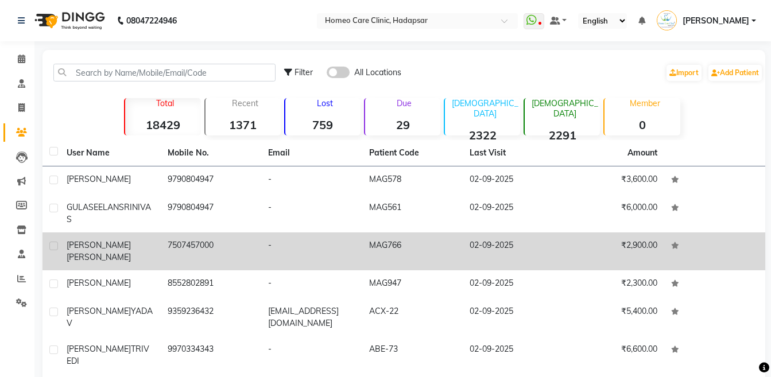
click at [114, 252] on span "[PERSON_NAME]" at bounding box center [99, 257] width 64 height 10
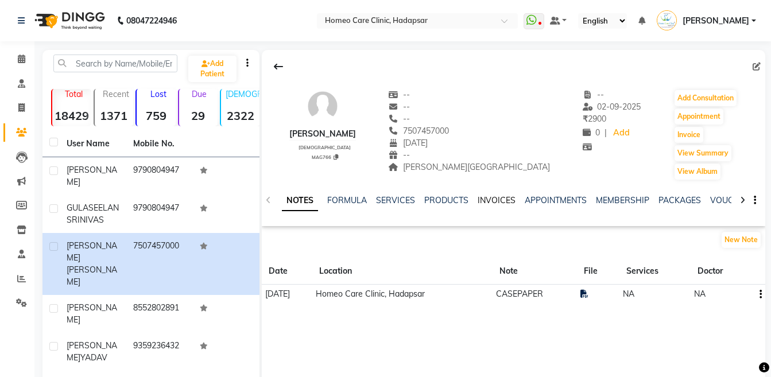
click at [484, 199] on link "INVOICES" at bounding box center [497, 200] width 38 height 10
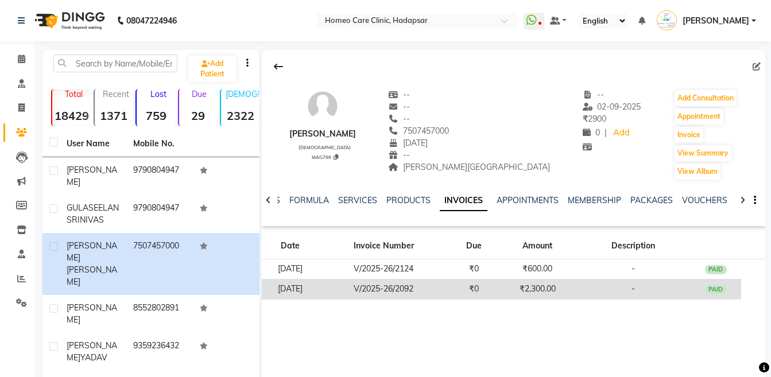
click at [548, 293] on td "₹2,300.00" at bounding box center [538, 289] width 76 height 20
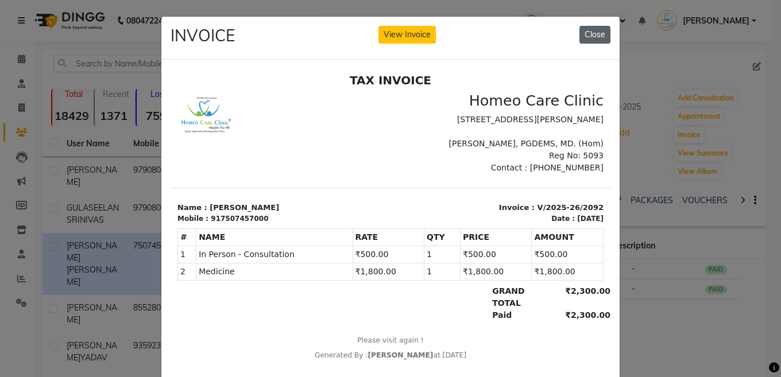
click at [593, 34] on button "Close" at bounding box center [594, 35] width 31 height 18
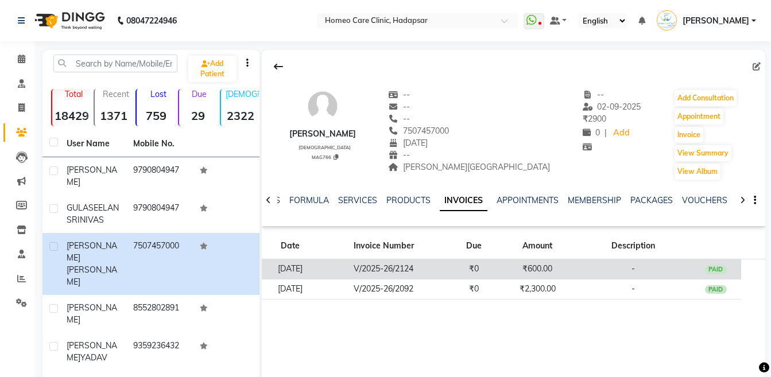
click at [547, 272] on td "₹600.00" at bounding box center [538, 270] width 76 height 20
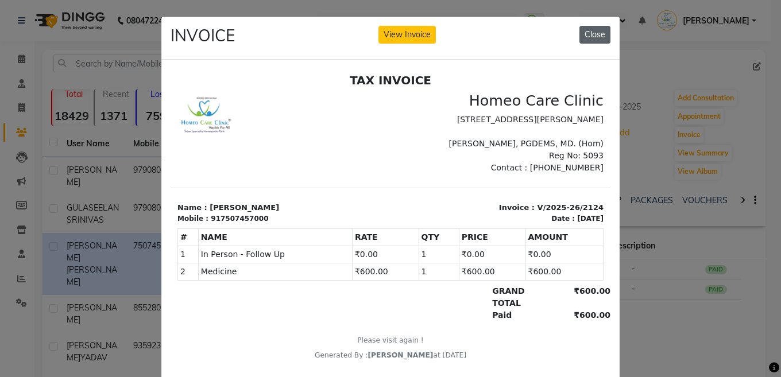
click at [595, 36] on button "Close" at bounding box center [594, 35] width 31 height 18
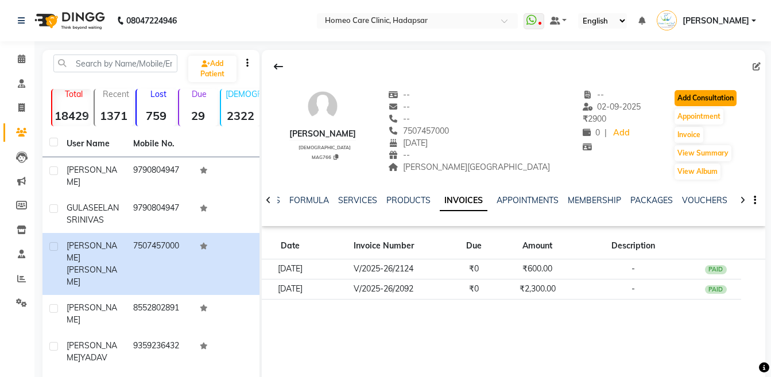
click at [695, 96] on button "Add Consultation" at bounding box center [706, 98] width 62 height 16
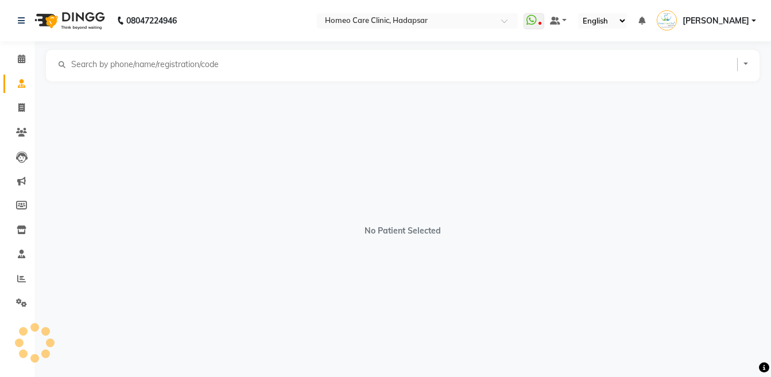
select select "male"
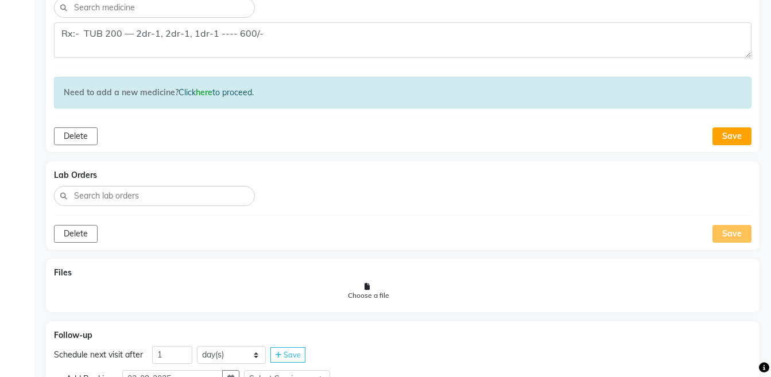
scroll to position [838, 0]
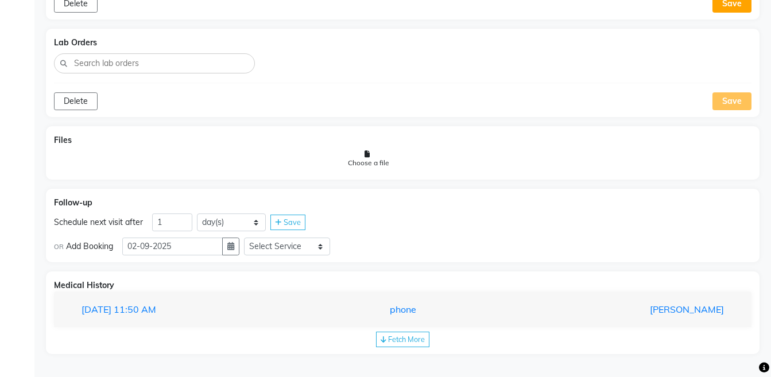
click at [407, 342] on span "Fetch More" at bounding box center [406, 339] width 37 height 9
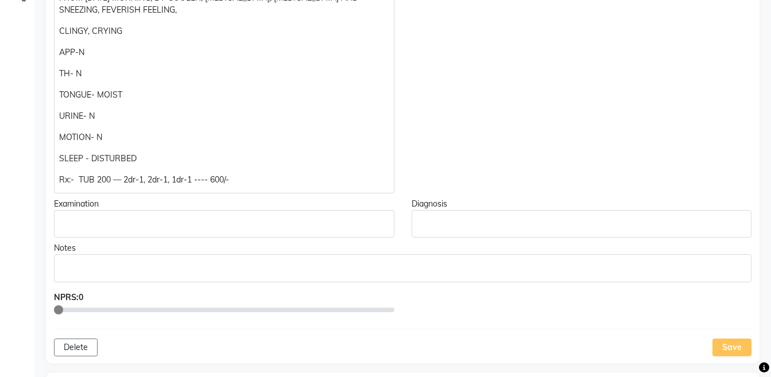
scroll to position [0, 0]
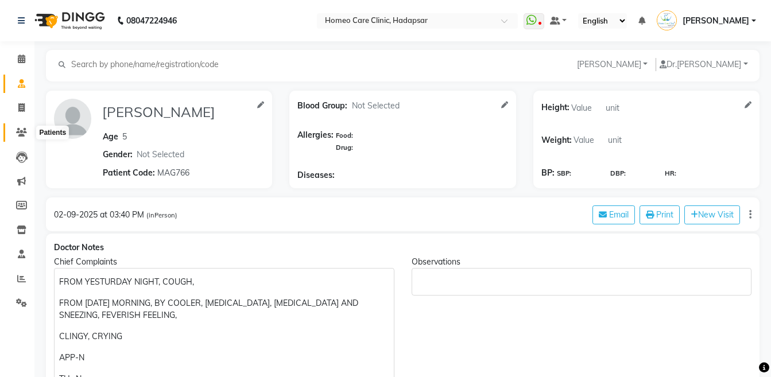
click at [11, 134] on span at bounding box center [21, 132] width 20 height 13
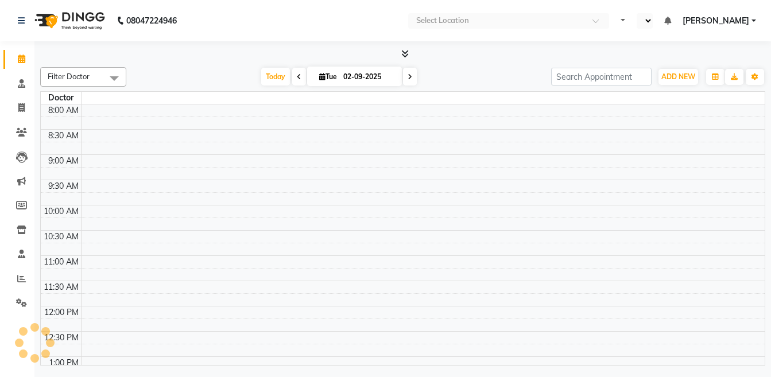
select select "en"
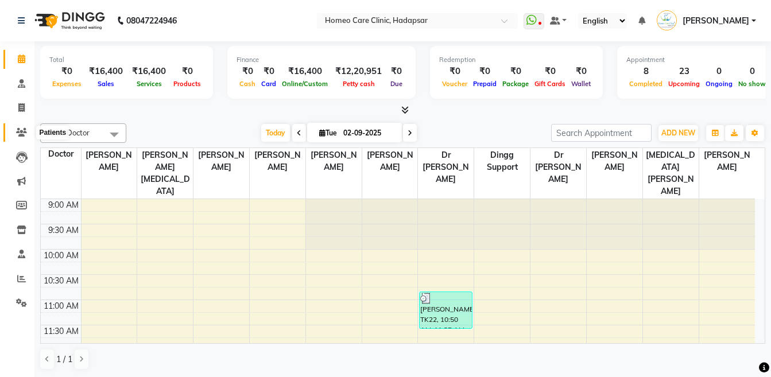
click at [17, 130] on icon at bounding box center [21, 132] width 11 height 9
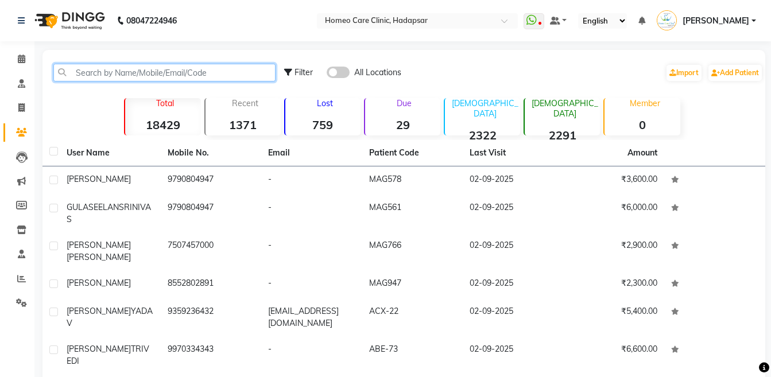
click at [107, 70] on input "text" at bounding box center [164, 73] width 222 height 18
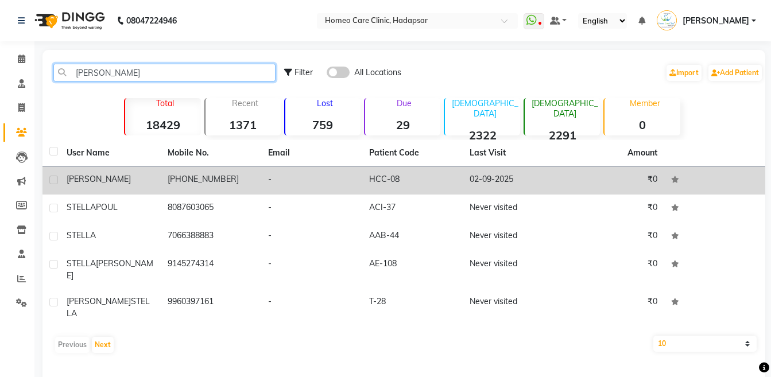
type input "[PERSON_NAME]"
click at [161, 190] on td "[PHONE_NUMBER]" at bounding box center [211, 181] width 101 height 28
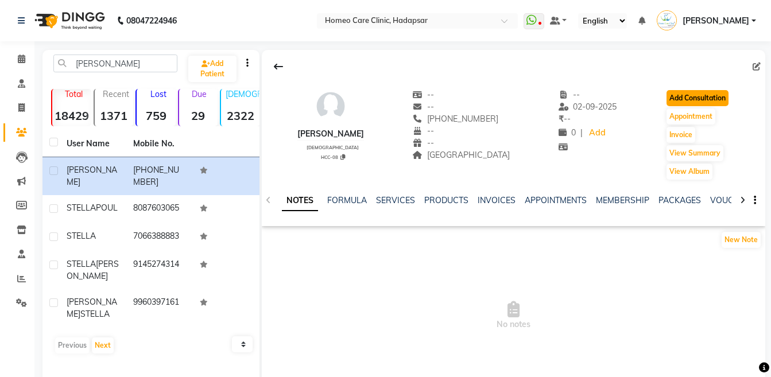
click at [673, 97] on button "Add Consultation" at bounding box center [698, 98] width 62 height 16
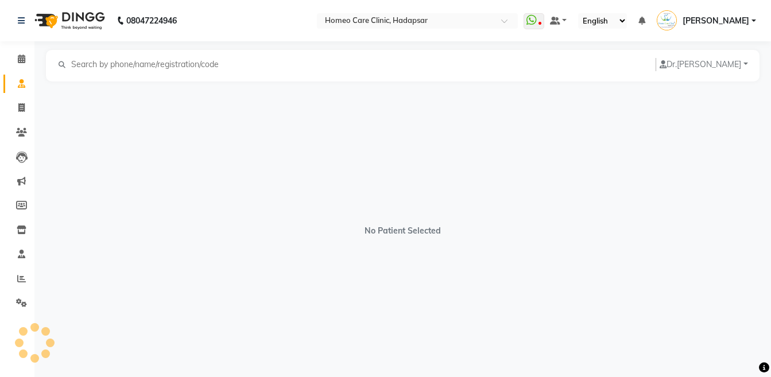
select select "[DEMOGRAPHIC_DATA]"
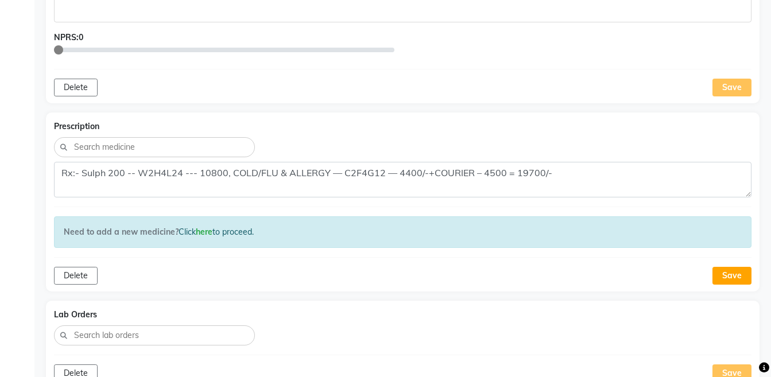
scroll to position [4857, 0]
